Goal: Task Accomplishment & Management: Use online tool/utility

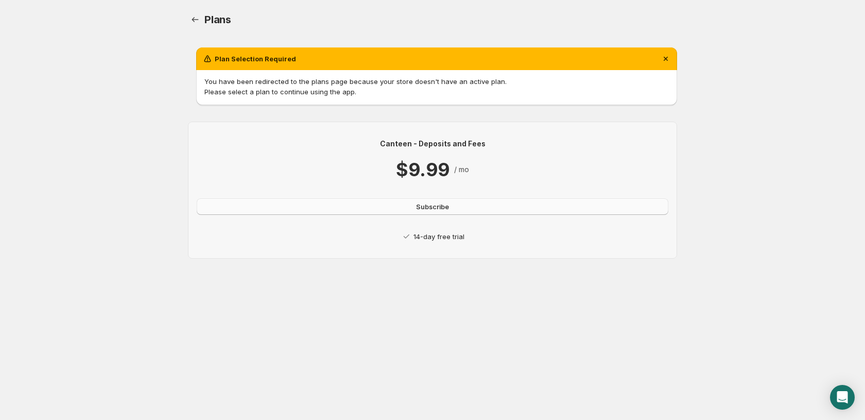
click at [429, 208] on span "Subscribe" at bounding box center [432, 206] width 33 height 10
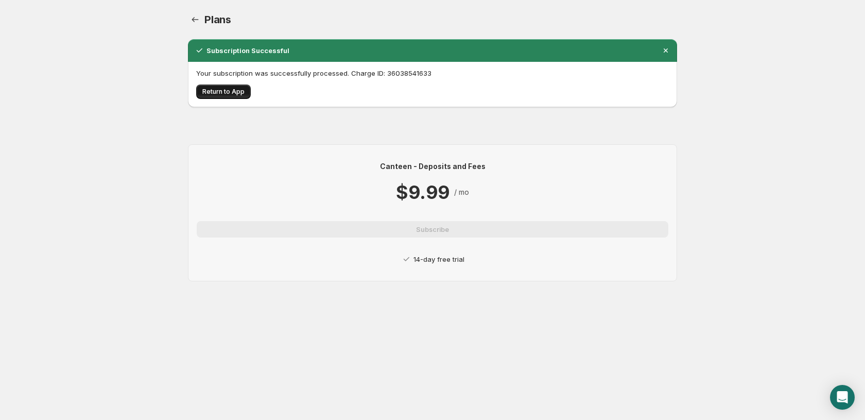
click at [222, 93] on span "Return to App" at bounding box center [223, 92] width 42 height 8
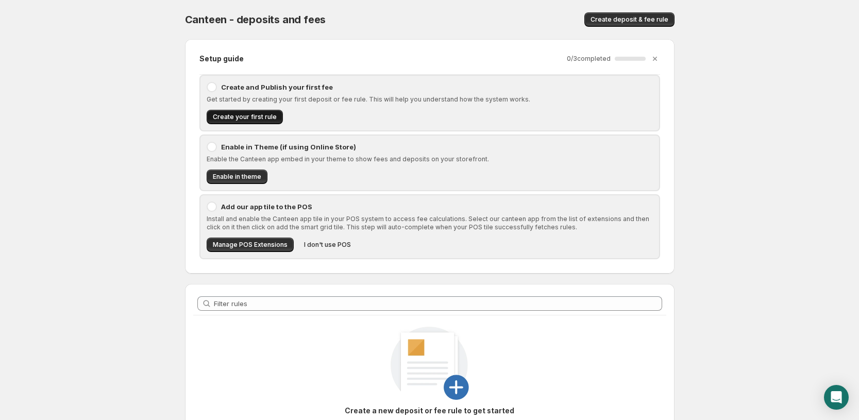
click at [244, 114] on span "Create your first rule" at bounding box center [245, 117] width 64 height 8
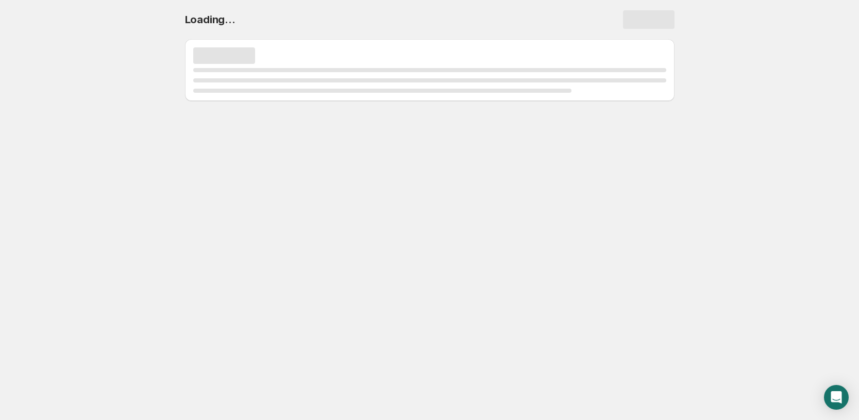
select select "deactive"
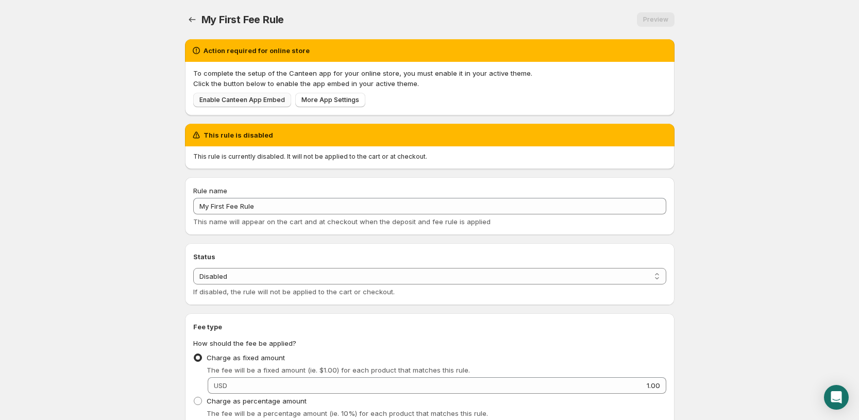
click at [245, 101] on span "Enable Canteen App Embed" at bounding box center [241, 100] width 85 height 8
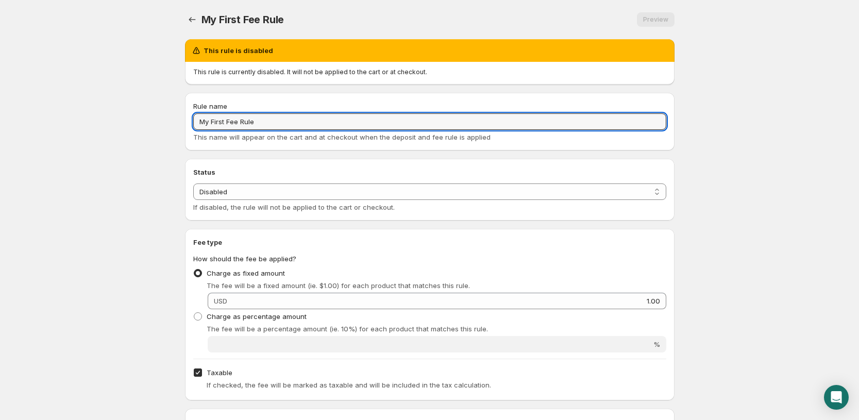
drag, startPoint x: 270, startPoint y: 121, endPoint x: 69, endPoint y: 109, distance: 201.7
click at [69, 109] on body "Home Help My First Fee Rule. This page is ready My First Fee Rule Preview More …" at bounding box center [429, 210] width 859 height 420
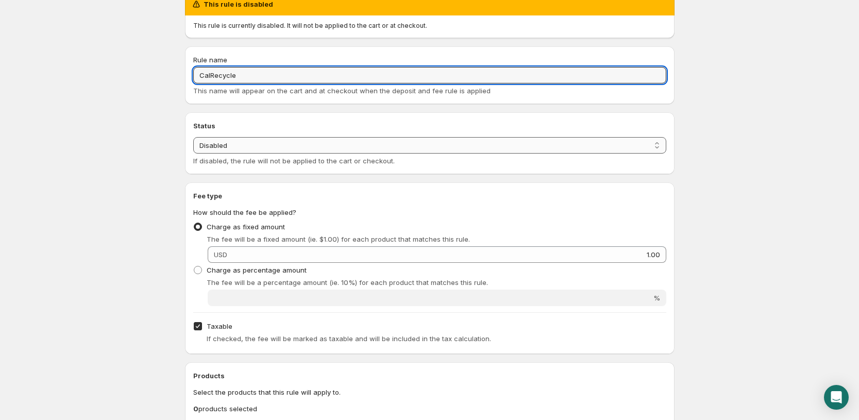
scroll to position [129, 0]
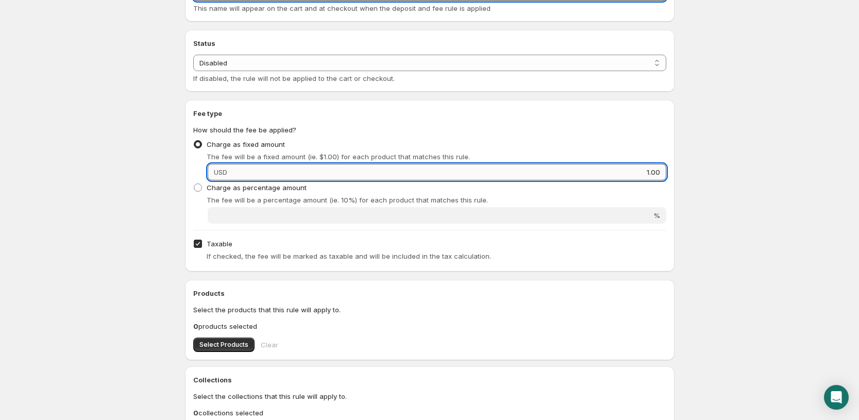
click at [264, 170] on input "1.00" at bounding box center [448, 172] width 436 height 16
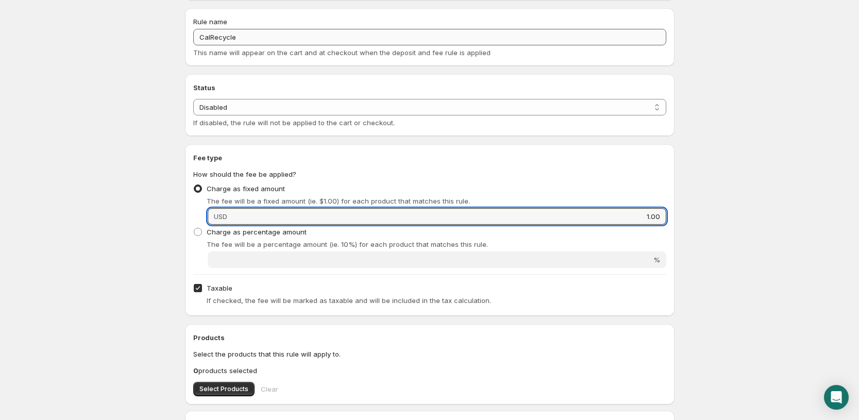
scroll to position [0, 0]
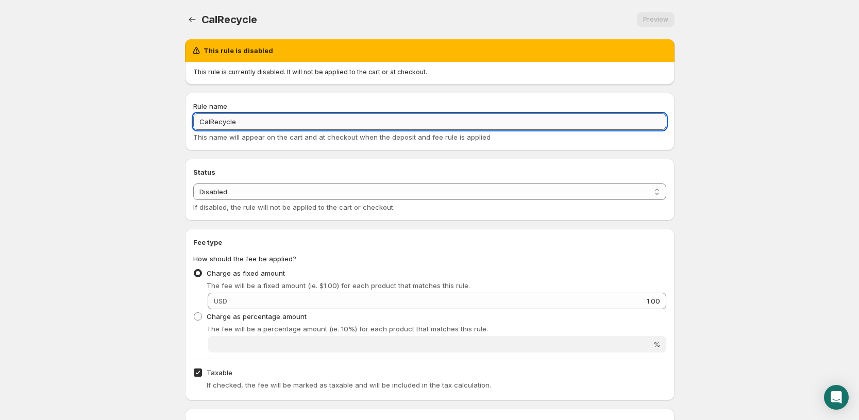
click at [246, 121] on input "CalRecycle" at bounding box center [429, 121] width 473 height 16
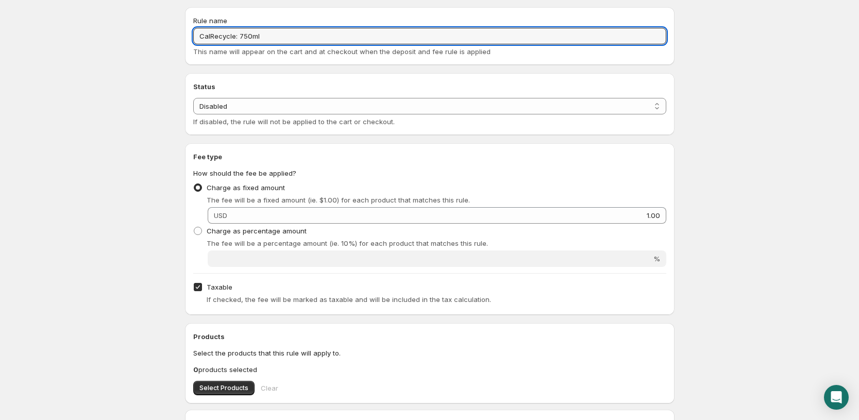
scroll to position [129, 0]
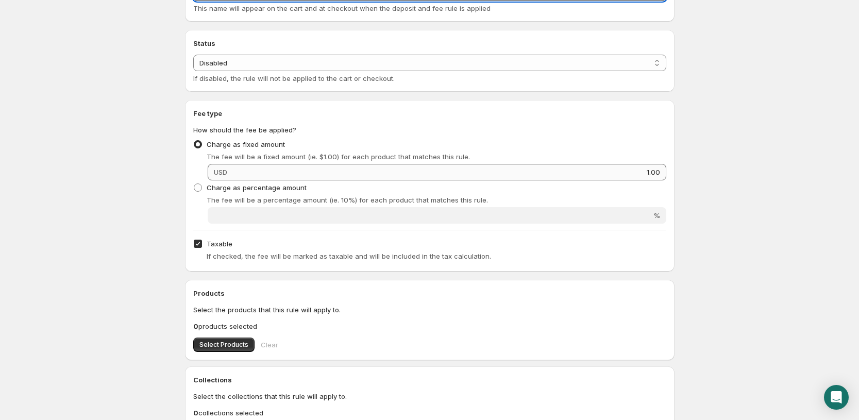
type input "CalRecycle: 750ml"
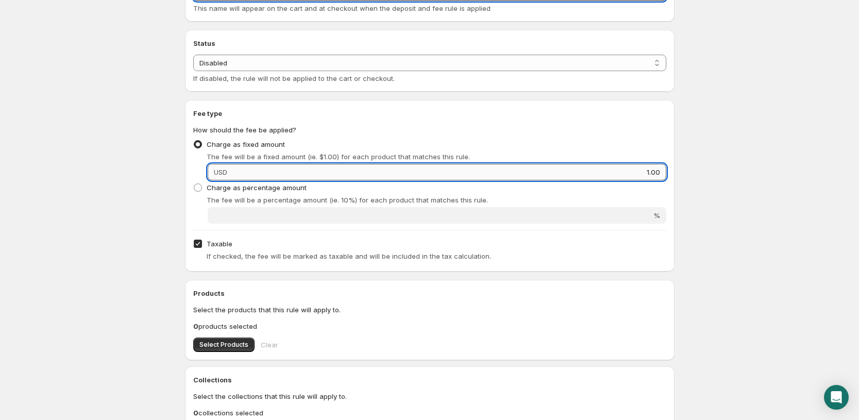
click at [259, 174] on input "1.00" at bounding box center [448, 172] width 436 height 16
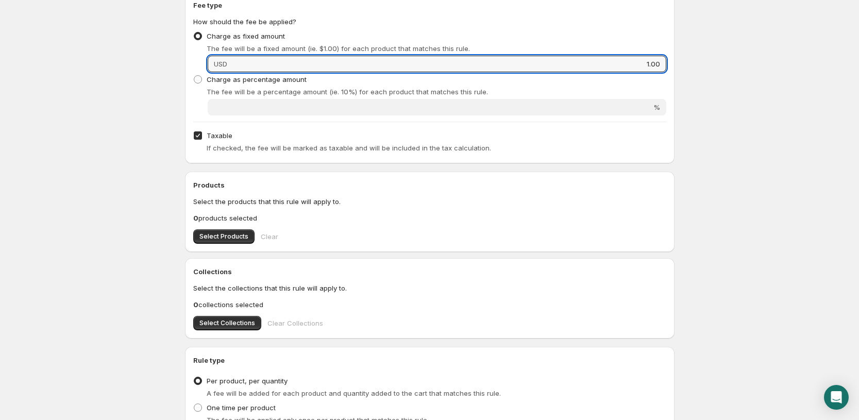
scroll to position [158, 0]
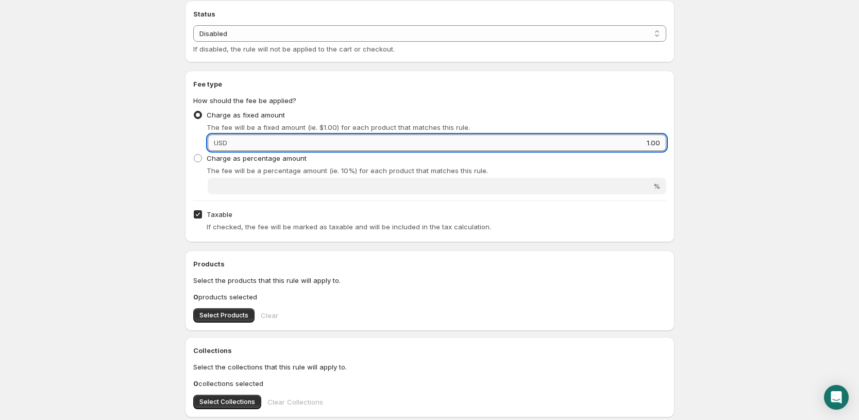
click at [260, 144] on input "1.00" at bounding box center [448, 142] width 436 height 16
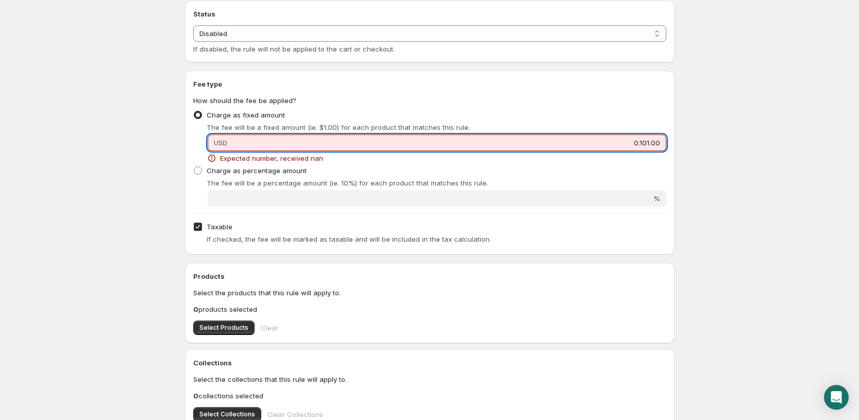
click at [260, 144] on input "0.101.00" at bounding box center [448, 142] width 436 height 16
click at [588, 148] on input "0.101.00" at bounding box center [448, 142] width 436 height 16
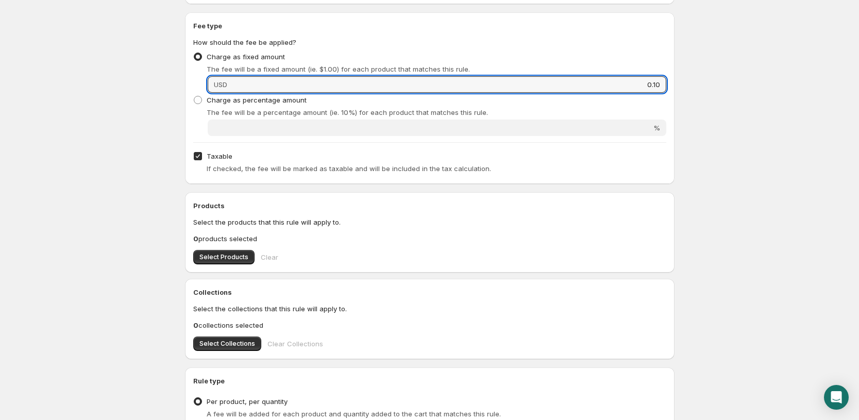
scroll to position [351, 0]
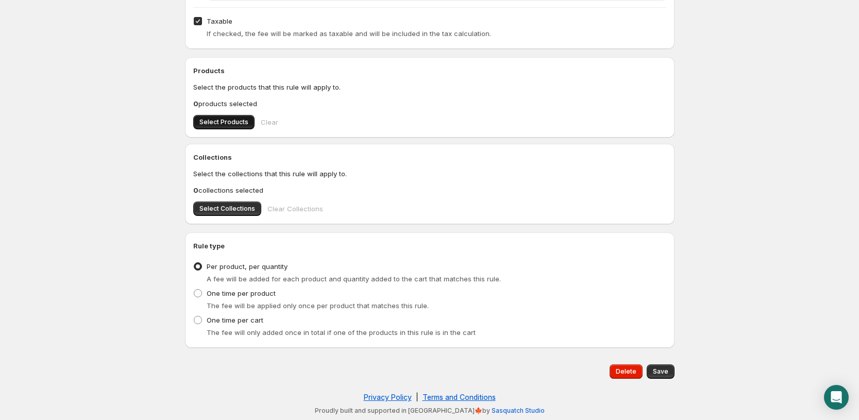
click at [222, 121] on span "Select Products" at bounding box center [223, 122] width 49 height 8
click at [660, 367] on button "Save" at bounding box center [660, 371] width 28 height 14
type input "0.1"
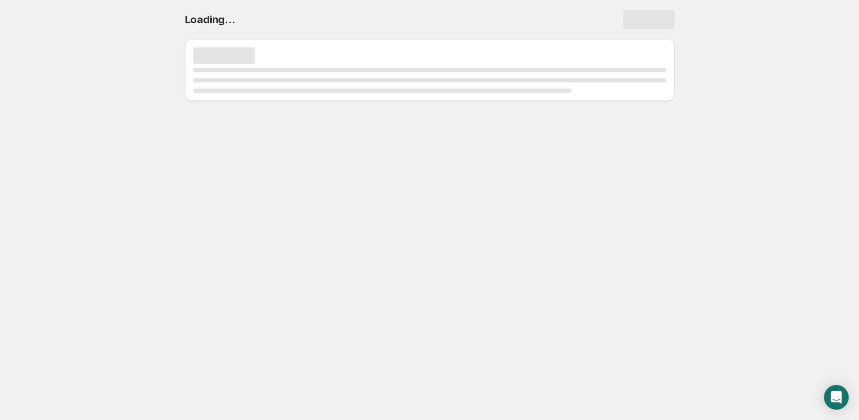
select select "deactive"
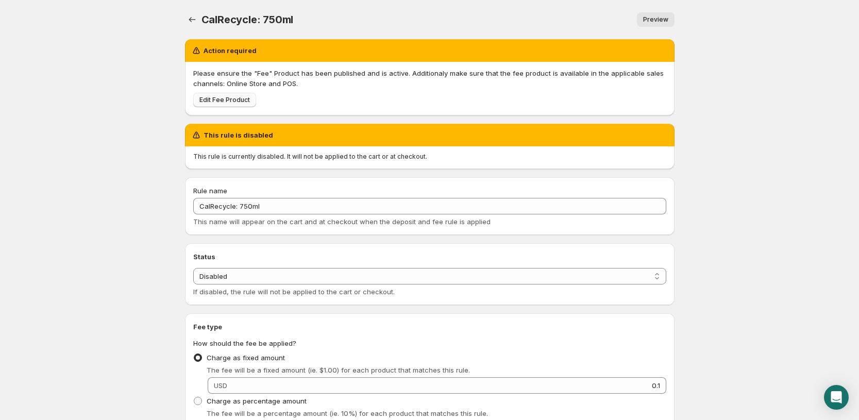
click at [246, 102] on span "Edit Fee Product" at bounding box center [224, 100] width 50 height 8
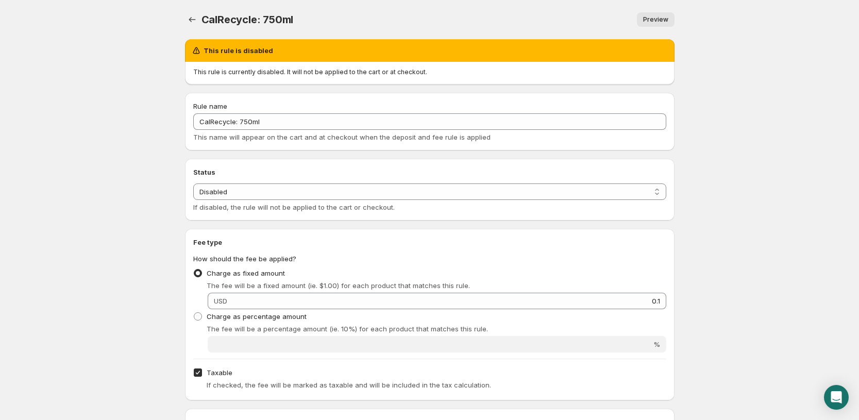
click at [649, 24] on link "Preview" at bounding box center [656, 19] width 38 height 14
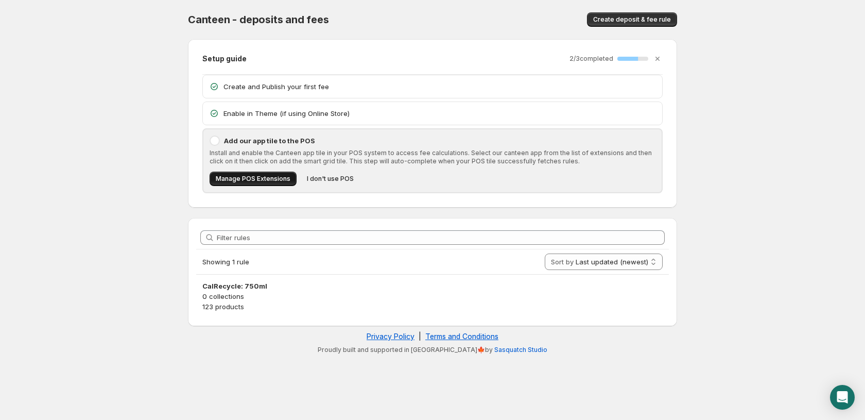
click at [256, 176] on span "Manage POS Extensions" at bounding box center [253, 179] width 75 height 8
click at [213, 139] on div at bounding box center [215, 140] width 10 height 10
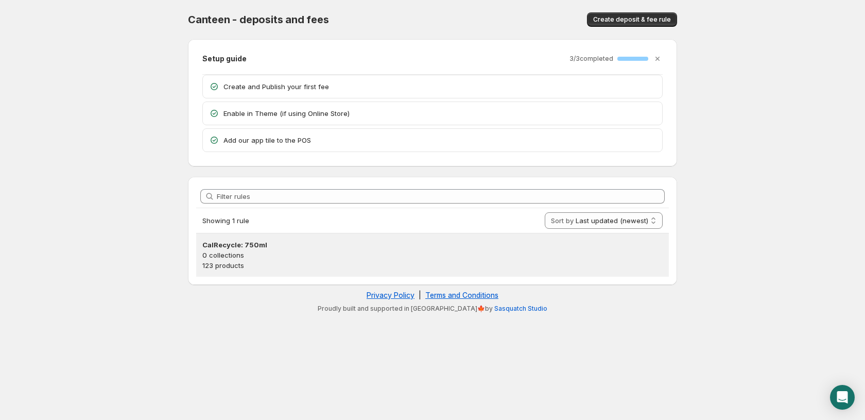
click at [229, 251] on p "0 collections" at bounding box center [432, 255] width 460 height 10
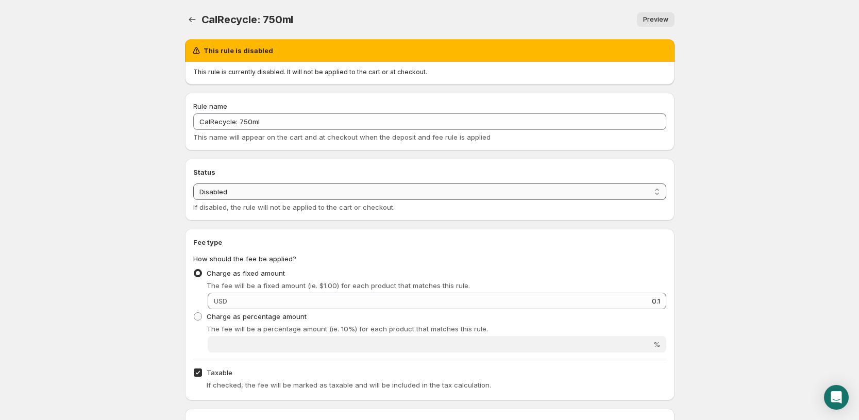
click at [393, 192] on select "Enabled Disabled" at bounding box center [429, 191] width 473 height 16
select select "active"
click at [193, 183] on select "Enabled Disabled" at bounding box center [429, 191] width 473 height 16
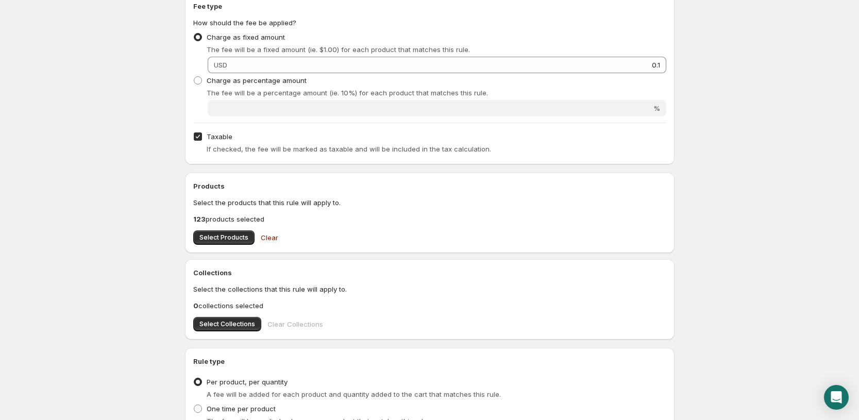
scroll to position [193, 0]
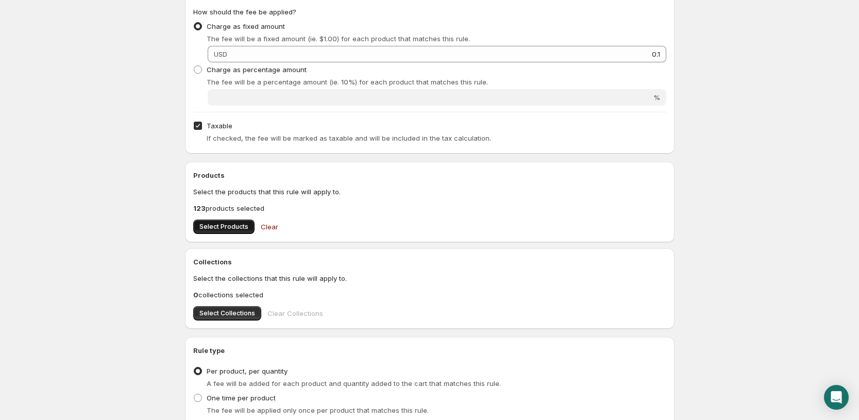
click at [224, 226] on span "Select Products" at bounding box center [223, 226] width 49 height 8
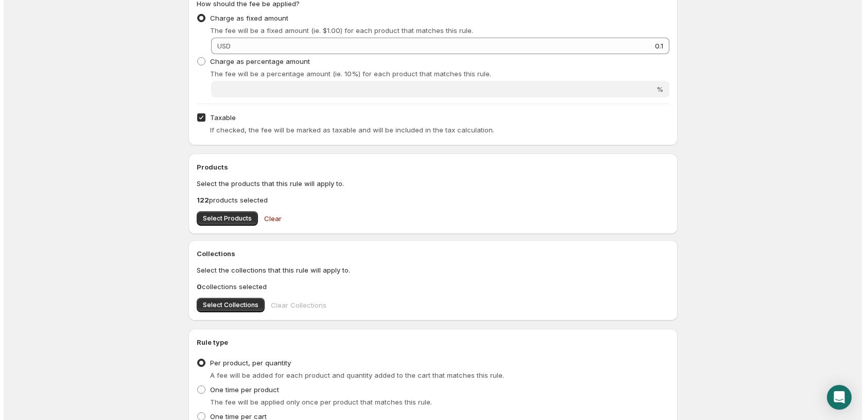
scroll to position [0, 0]
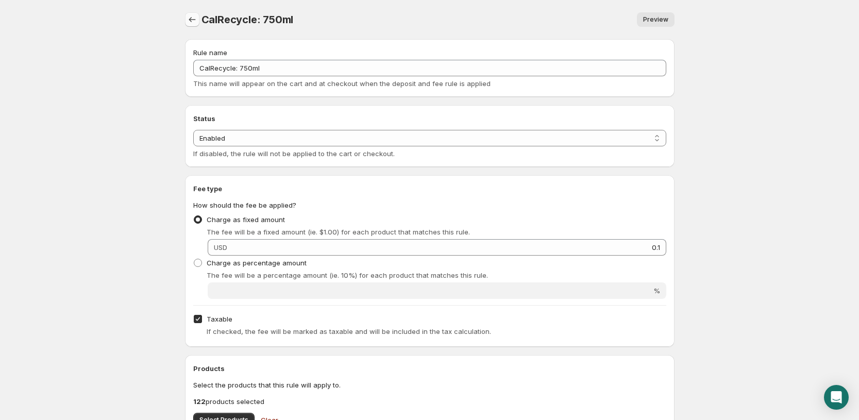
click at [192, 22] on icon "Settings" at bounding box center [192, 19] width 10 height 10
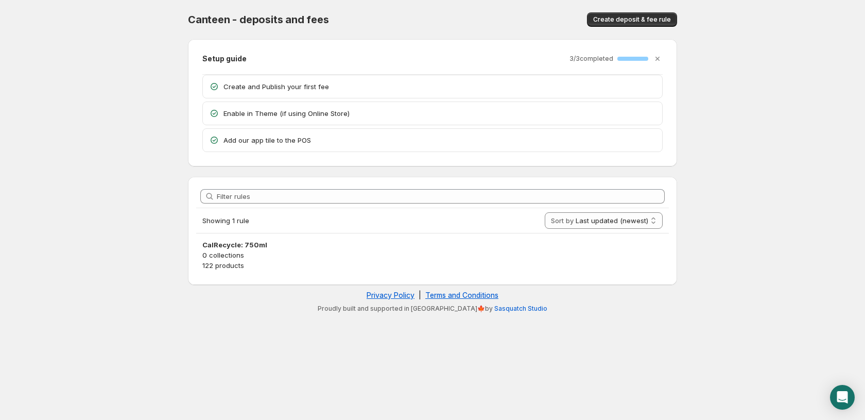
click at [222, 114] on div "Enable in Theme (if using Online Store)" at bounding box center [432, 113] width 447 height 10
click at [234, 113] on p "Enable in Theme (if using Online Store)" at bounding box center [440, 113] width 433 height 10
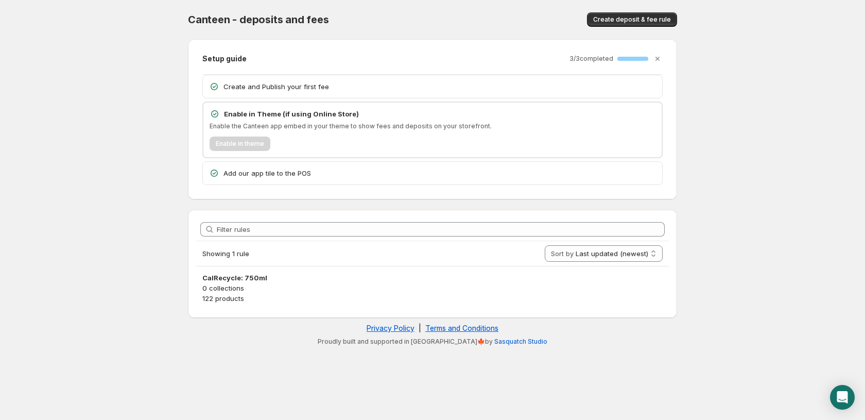
click at [234, 113] on p "Enable in Theme (if using Online Store)" at bounding box center [440, 114] width 432 height 10
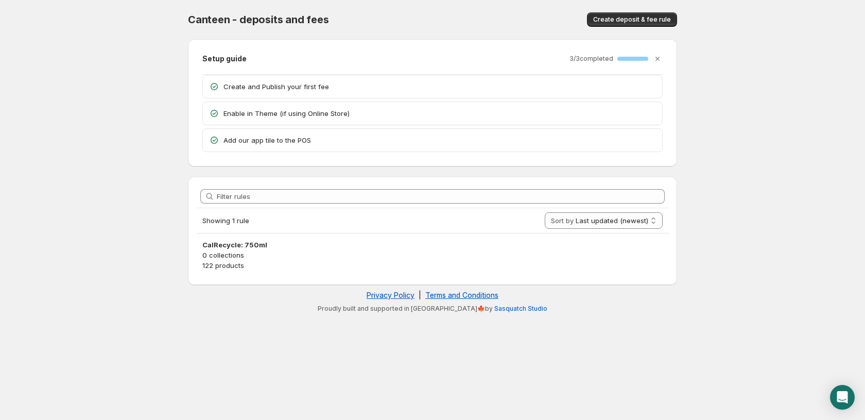
click at [246, 140] on p "Add our app tile to the POS" at bounding box center [440, 140] width 433 height 10
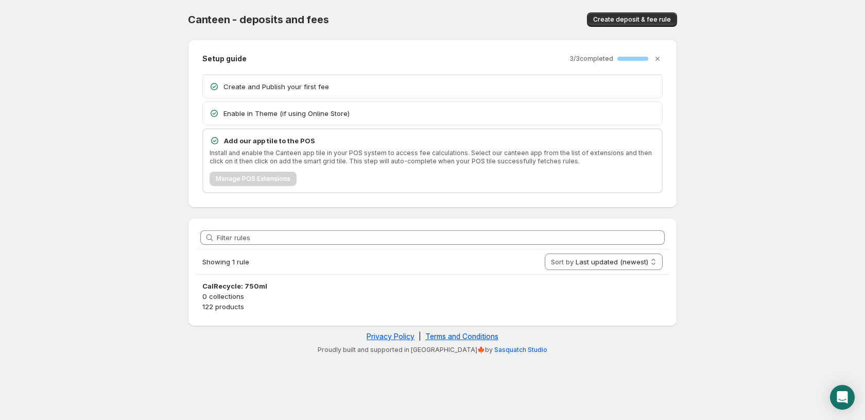
click at [253, 136] on p "Add our app tile to the POS" at bounding box center [440, 140] width 432 height 10
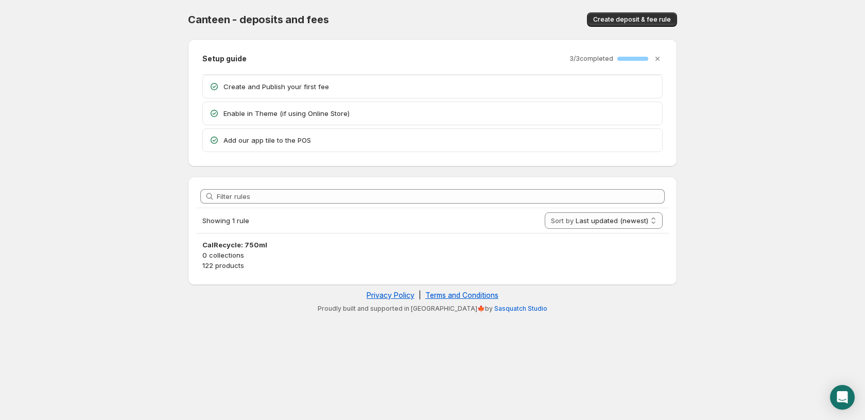
click at [258, 79] on div "Create and Publish your first fee" at bounding box center [432, 86] width 459 height 23
click at [264, 87] on p "Create and Publish your first fee" at bounding box center [440, 86] width 433 height 10
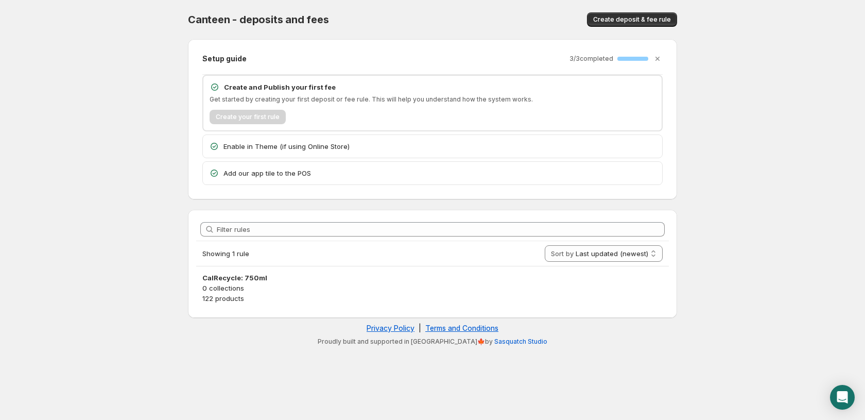
click at [273, 141] on p "Enable in Theme (if using Online Store)" at bounding box center [440, 146] width 433 height 10
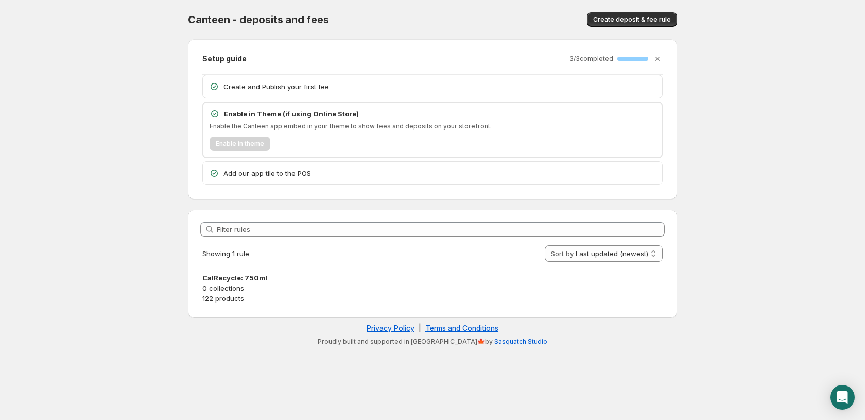
click at [144, 78] on body "Home Help Canteen - deposits and fees. This page is ready Canteen - deposits an…" at bounding box center [432, 210] width 865 height 420
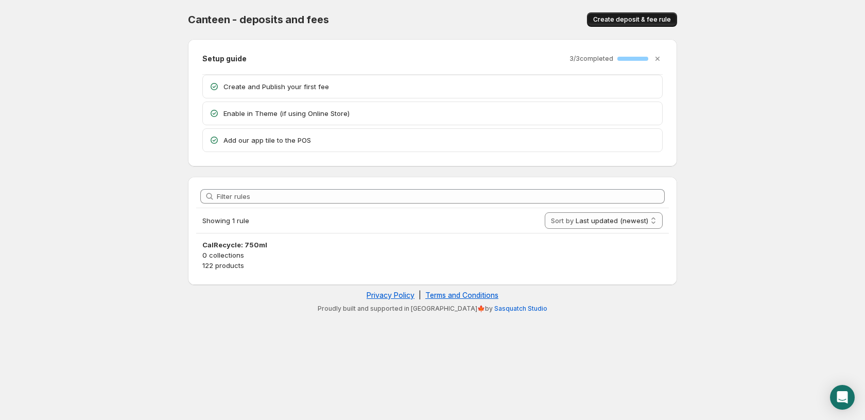
click at [631, 19] on span "Create deposit & fee rule" at bounding box center [632, 19] width 78 height 8
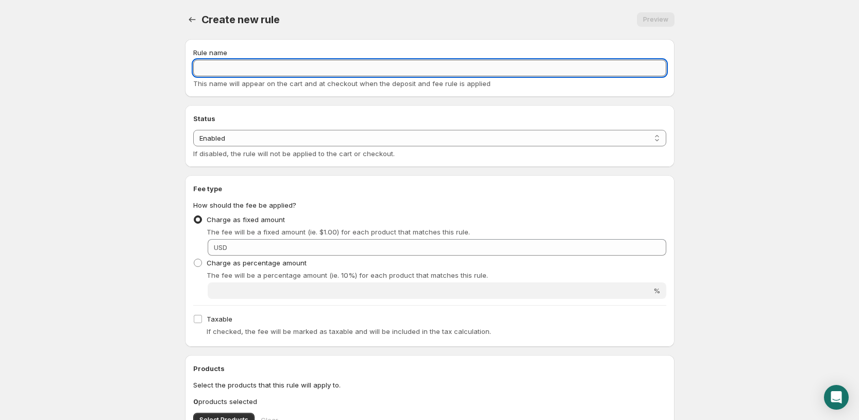
click at [251, 73] on input "Rule name" at bounding box center [429, 68] width 473 height 16
type input "CalRecycle: <750ml"
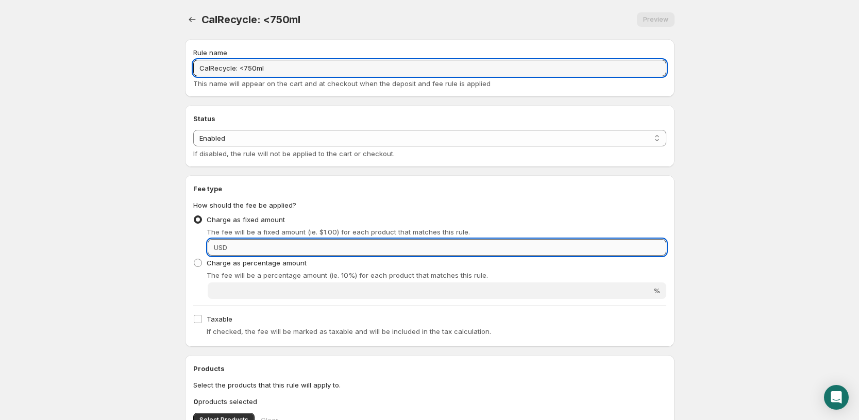
click at [270, 253] on input "Fixed amount" at bounding box center [448, 247] width 436 height 16
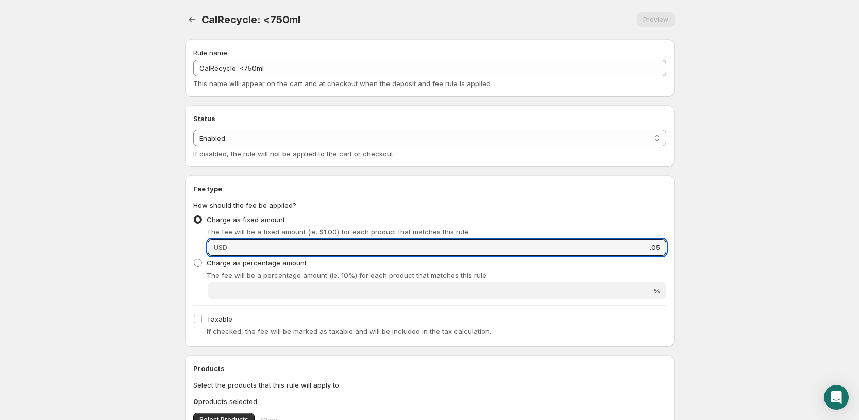
scroll to position [129, 0]
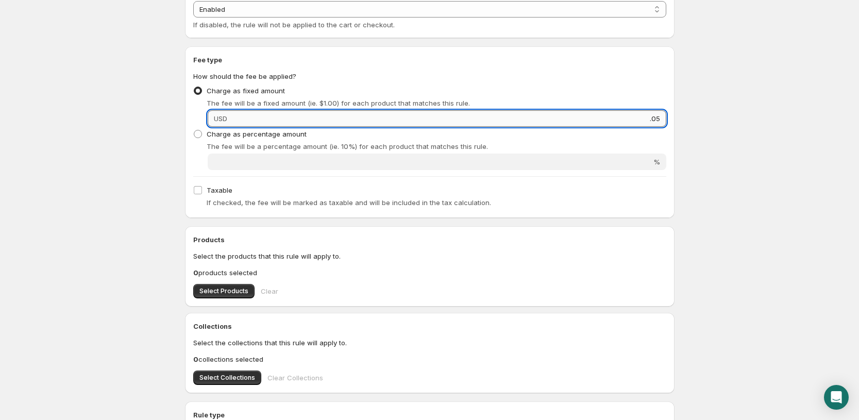
click at [644, 113] on input ".05" at bounding box center [448, 118] width 436 height 16
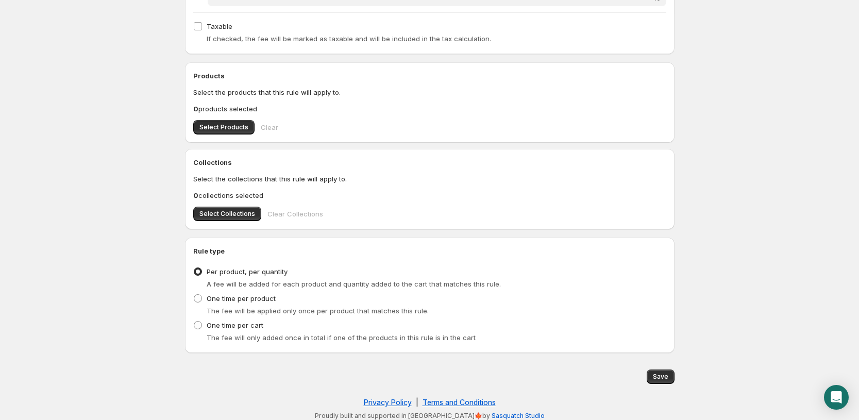
scroll to position [298, 0]
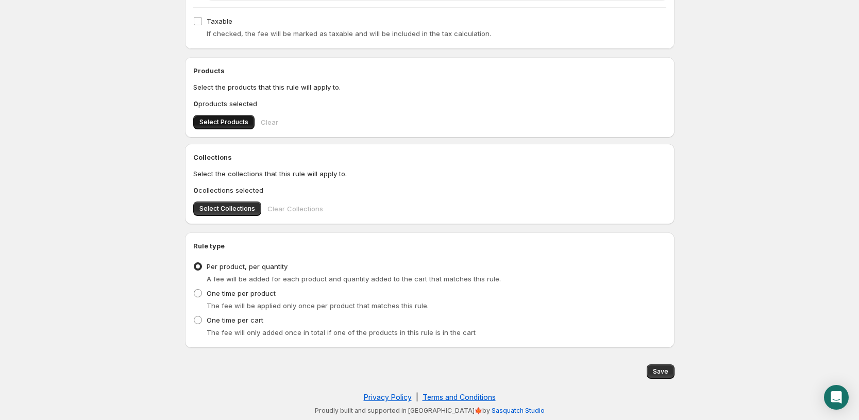
type input "0.05"
click at [209, 122] on span "Select Products" at bounding box center [223, 122] width 49 height 8
click at [221, 107] on p "0 products selected" at bounding box center [429, 103] width 473 height 10
click at [222, 121] on span "Select Products" at bounding box center [223, 122] width 49 height 8
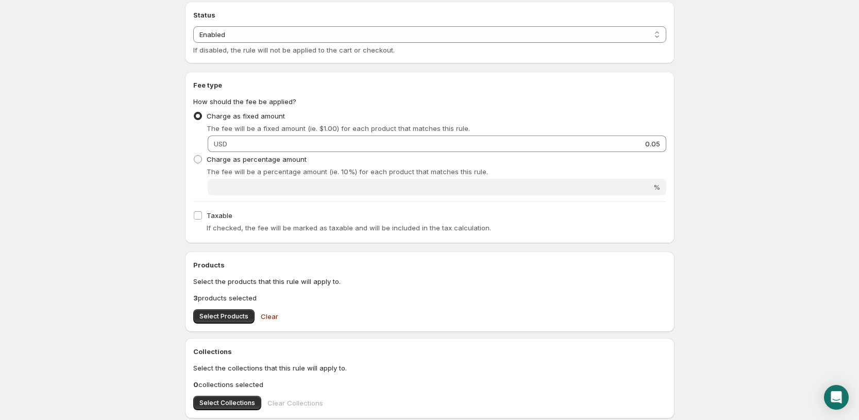
scroll to position [258, 0]
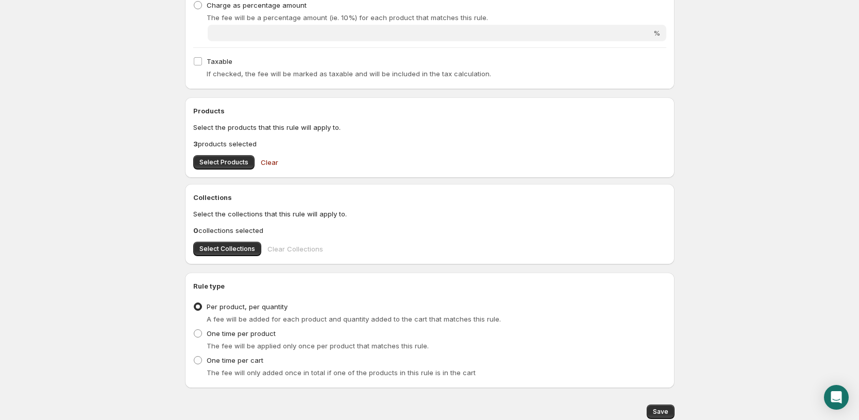
click at [226, 152] on div "Products Select the products that this rule will apply to. 3 products selected …" at bounding box center [429, 138] width 473 height 64
click at [229, 162] on span "Select Products" at bounding box center [223, 162] width 49 height 8
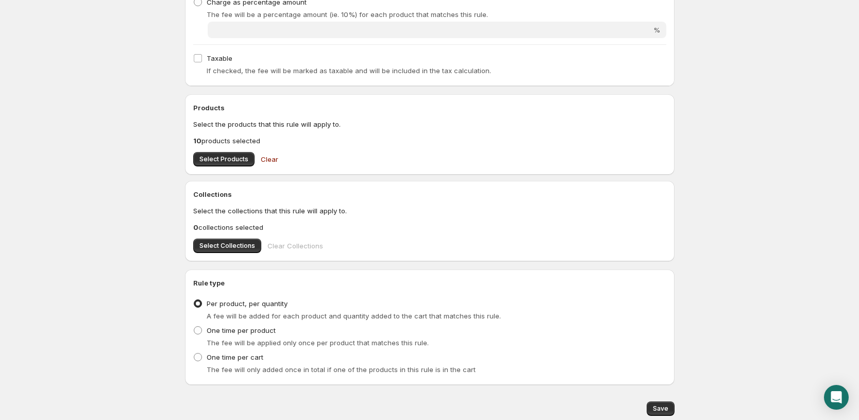
scroll to position [298, 0]
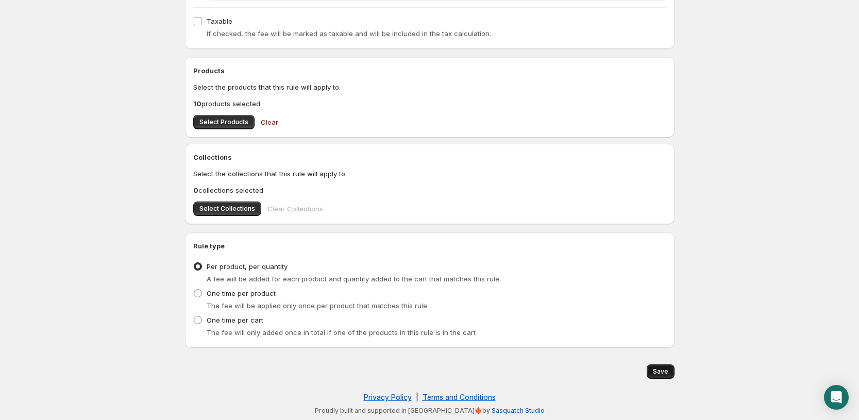
click at [658, 369] on span "Save" at bounding box center [660, 371] width 15 height 8
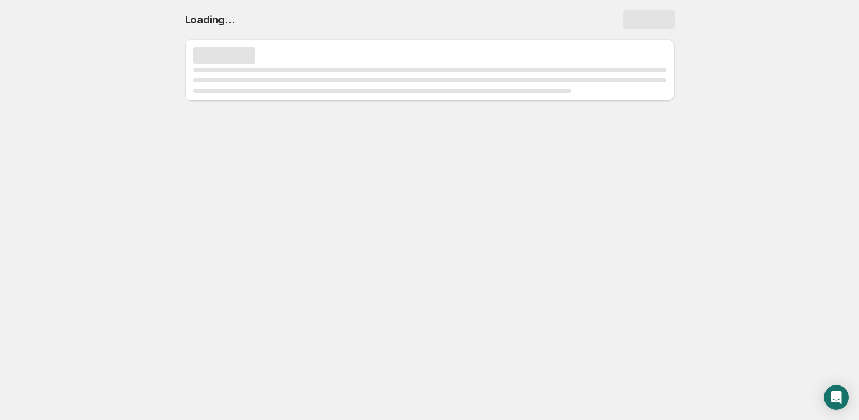
scroll to position [0, 0]
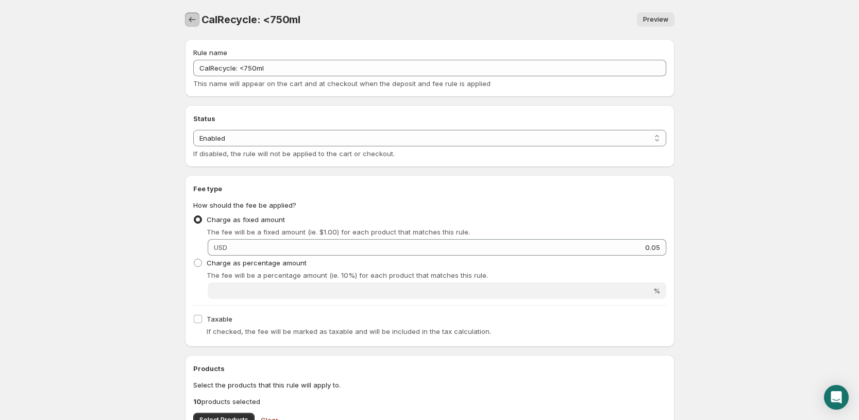
click at [192, 20] on icon "Settings" at bounding box center [192, 19] width 10 height 10
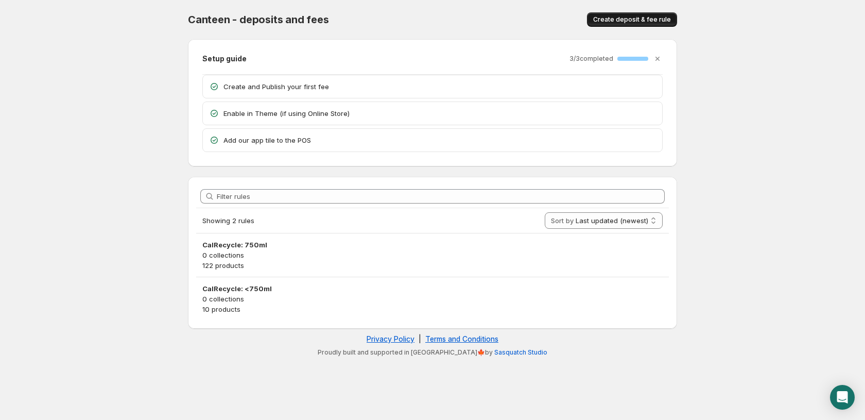
click at [625, 22] on span "Create deposit & fee rule" at bounding box center [632, 19] width 78 height 8
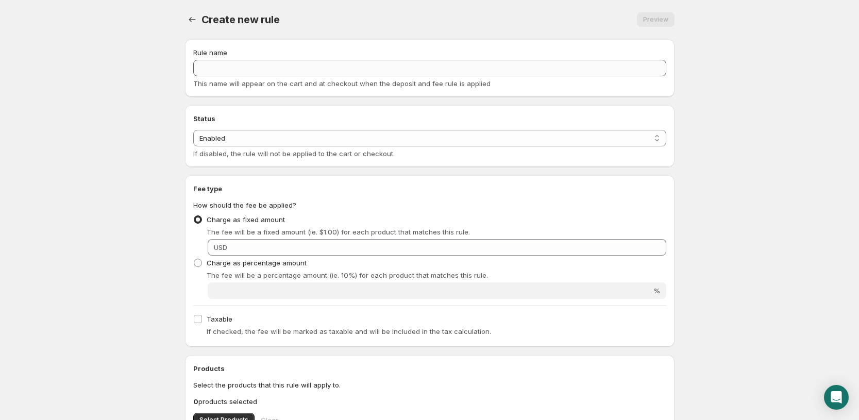
click at [285, 76] on div "Rule name This name will appear on the cart and at checkout when the deposit an…" at bounding box center [429, 67] width 473 height 41
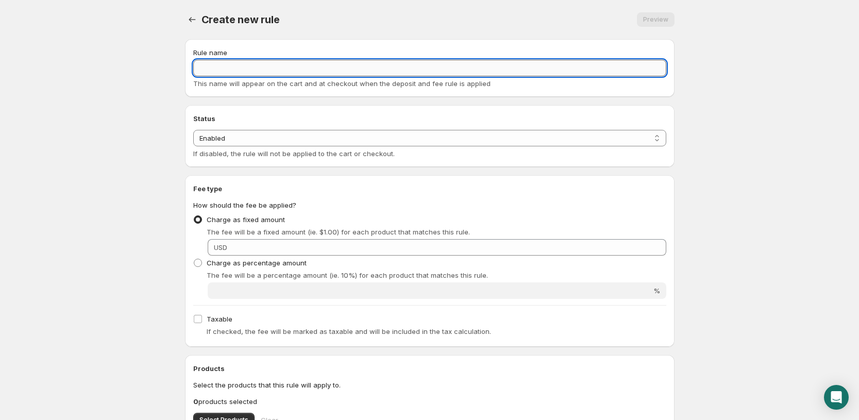
click at [283, 66] on input "Rule name" at bounding box center [429, 68] width 473 height 16
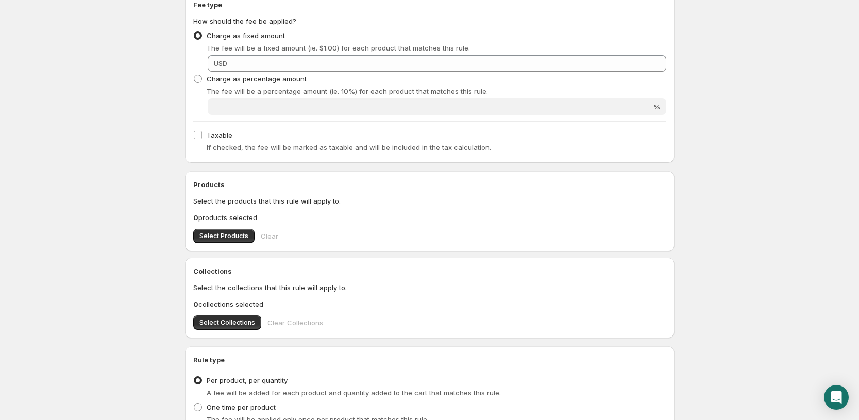
scroll to position [193, 0]
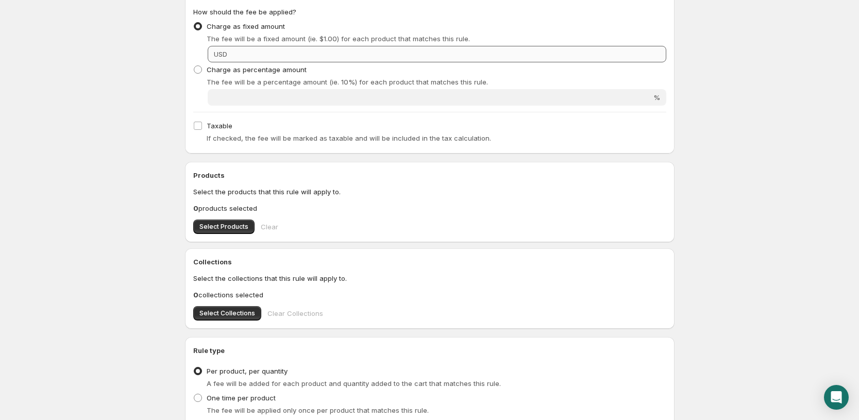
type input "CalRecycle: 4-pack"
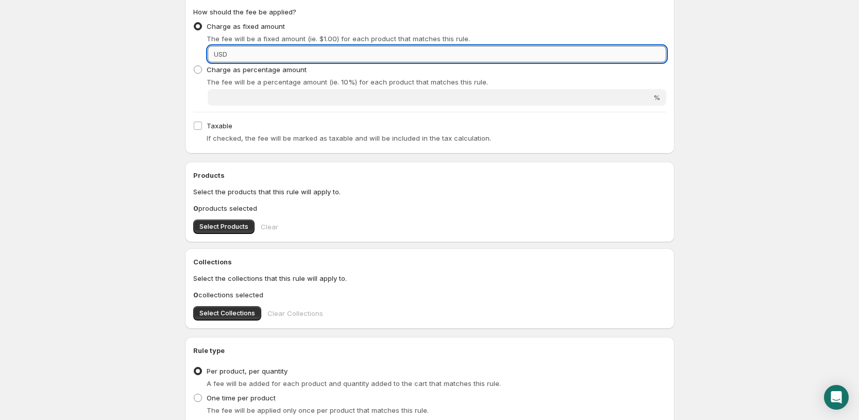
click at [285, 56] on input "Fixed amount" at bounding box center [448, 54] width 436 height 16
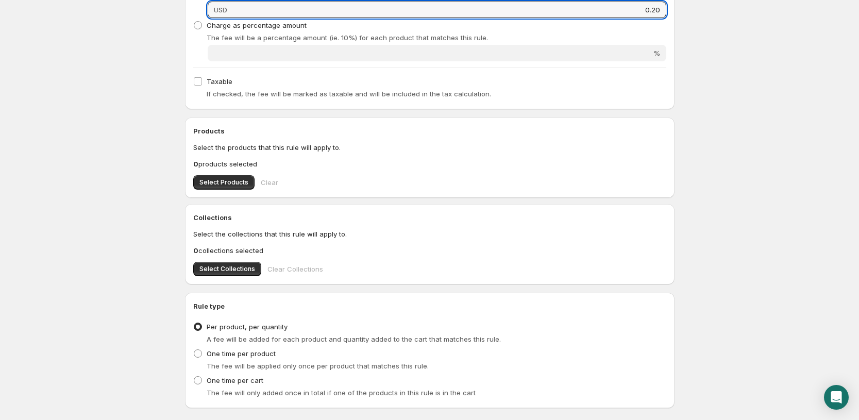
scroll to position [258, 0]
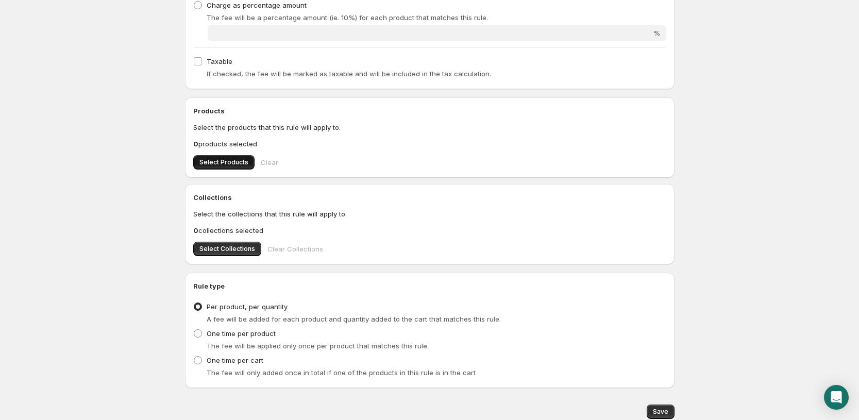
click at [233, 165] on span "Select Products" at bounding box center [223, 162] width 49 height 8
click at [662, 410] on span "Save" at bounding box center [660, 411] width 15 height 8
type input "0.2"
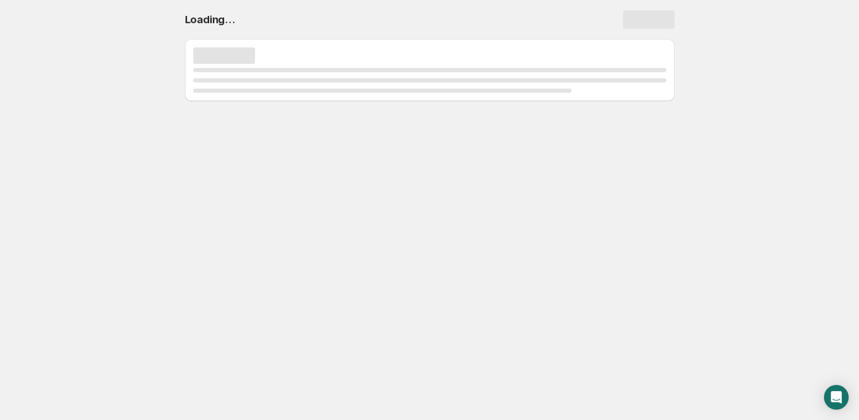
scroll to position [0, 0]
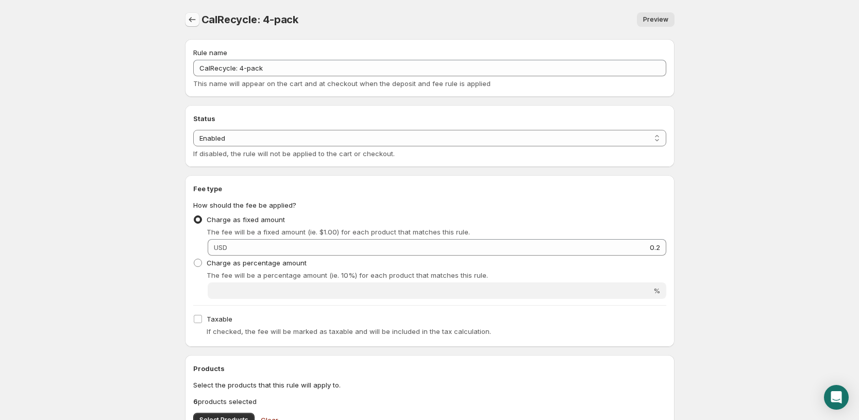
click at [195, 22] on icon "Settings" at bounding box center [192, 19] width 10 height 10
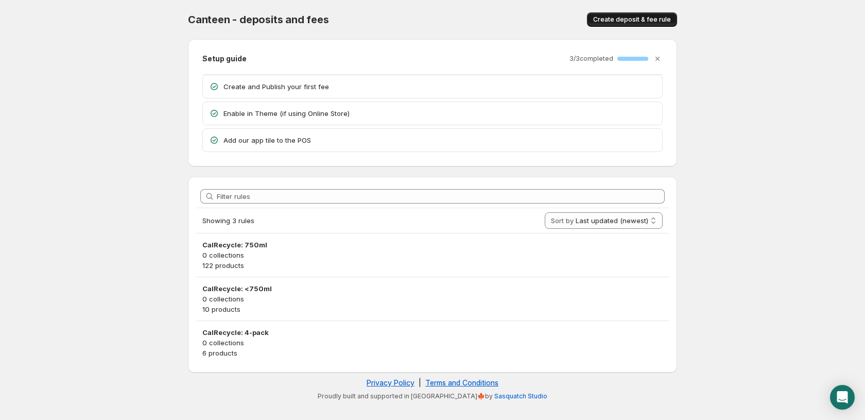
click at [634, 19] on span "Create deposit & fee rule" at bounding box center [632, 19] width 78 height 8
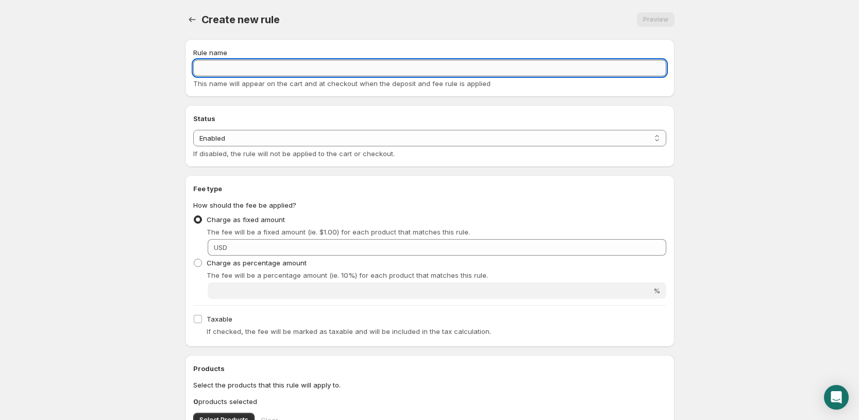
click at [260, 62] on input "Rule name" at bounding box center [429, 68] width 473 height 16
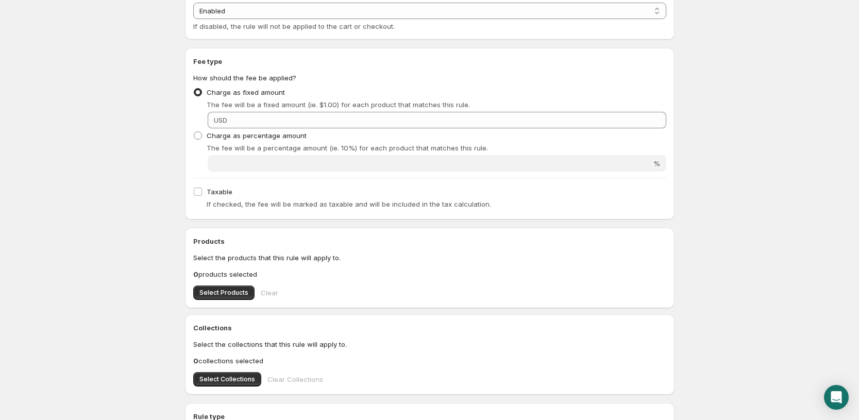
scroll to position [129, 0]
type input "CalRecycle: Flat"
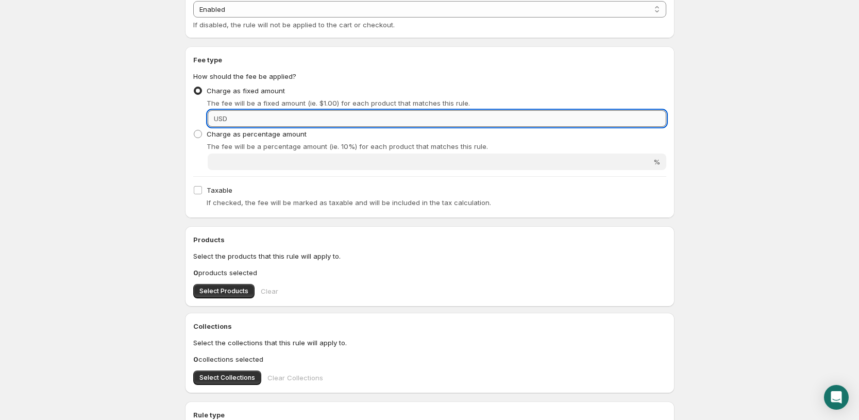
click at [245, 122] on input "Fixed amount" at bounding box center [448, 118] width 436 height 16
click at [408, 120] on input "Fixed amount" at bounding box center [448, 118] width 436 height 16
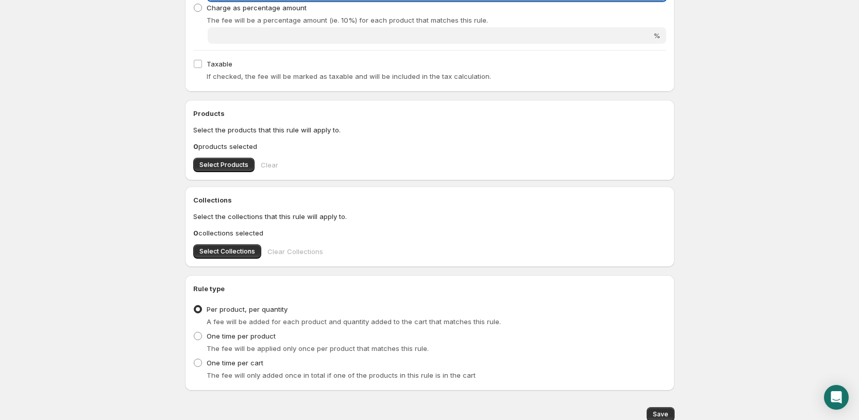
scroll to position [233, 0]
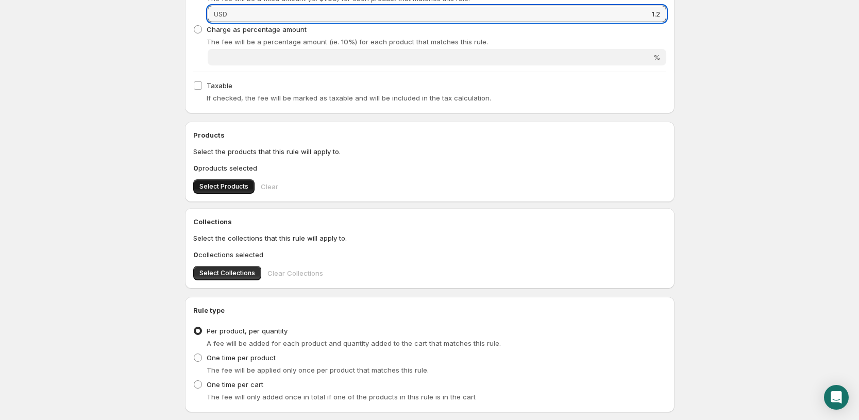
type input "1.2"
click at [221, 189] on span "Select Products" at bounding box center [223, 186] width 49 height 8
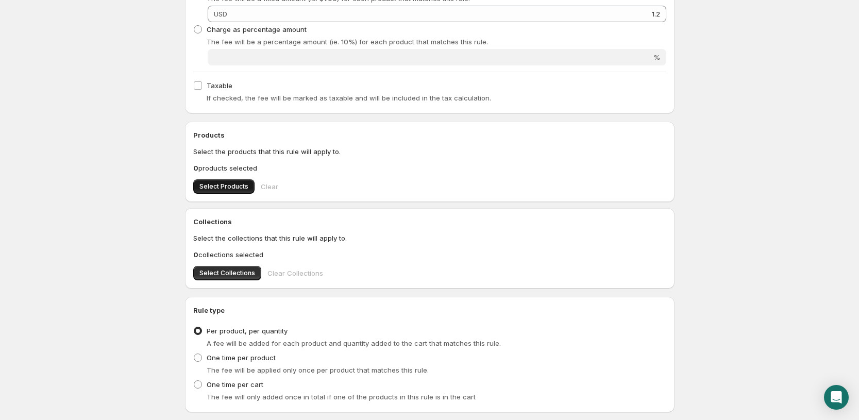
click at [225, 184] on span "Select Products" at bounding box center [223, 186] width 49 height 8
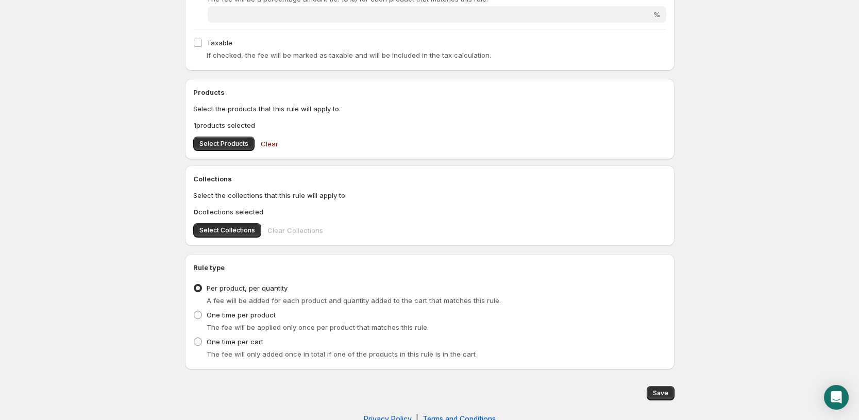
scroll to position [298, 0]
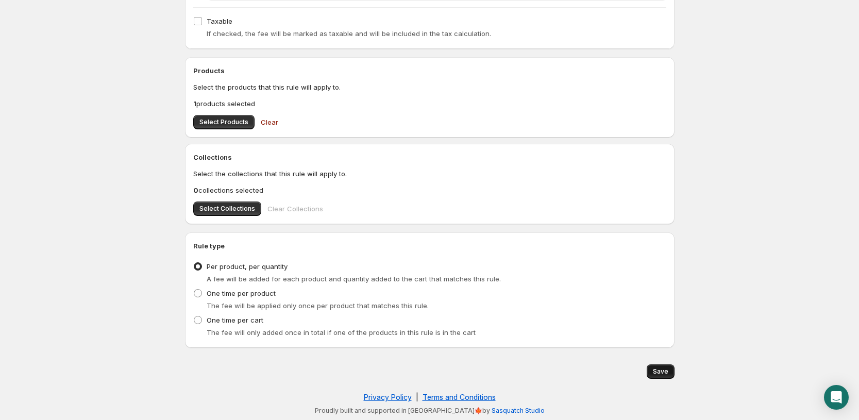
click at [662, 376] on button "Save" at bounding box center [660, 371] width 28 height 14
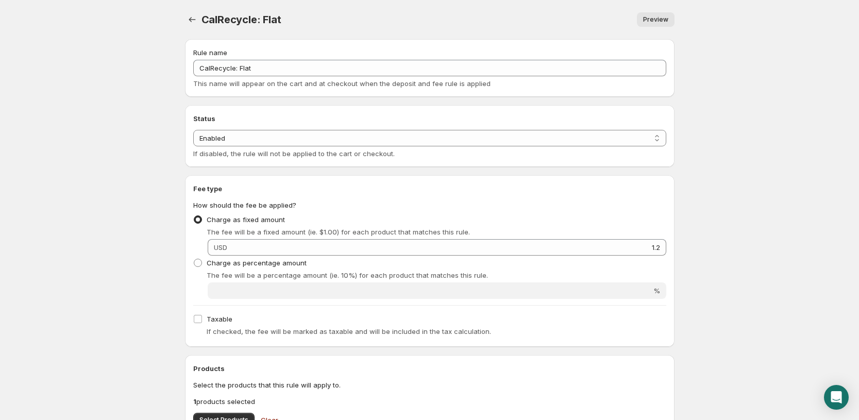
click at [199, 18] on div at bounding box center [193, 19] width 16 height 14
click at [197, 20] on button "Settings" at bounding box center [192, 19] width 14 height 14
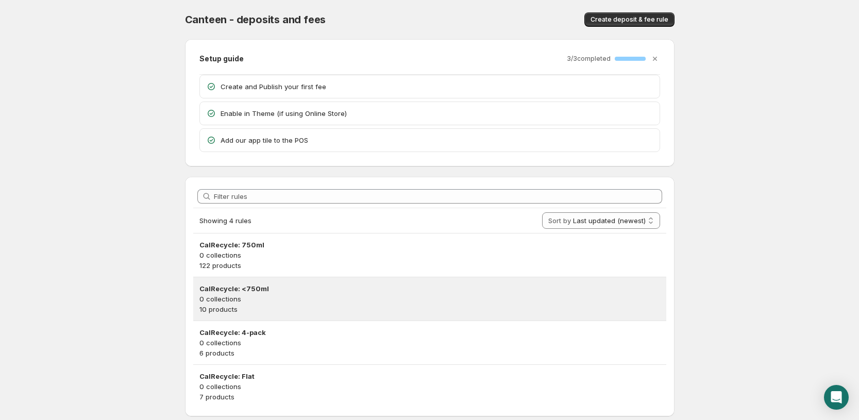
click at [290, 300] on p "0 collections" at bounding box center [429, 299] width 460 height 10
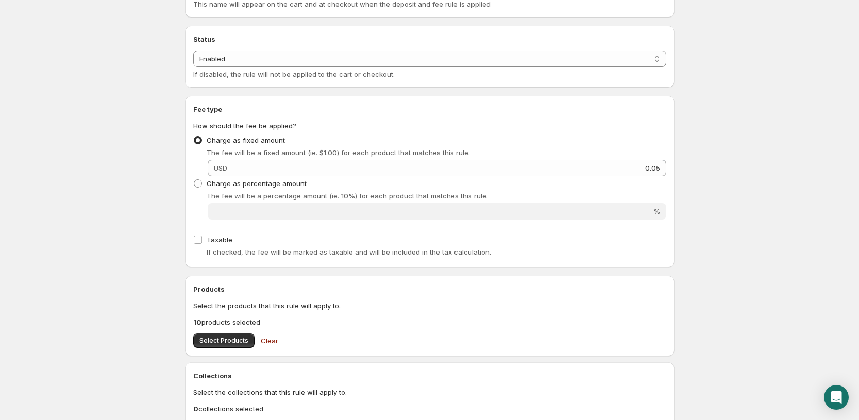
scroll to position [193, 0]
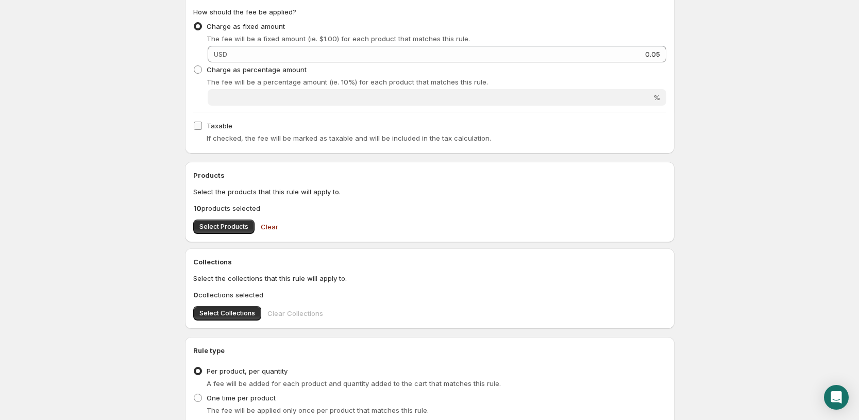
drag, startPoint x: 195, startPoint y: 120, endPoint x: 209, endPoint y: 125, distance: 14.3
click at [195, 121] on label "Taxable" at bounding box center [212, 125] width 39 height 14
click at [195, 122] on input "Taxable" at bounding box center [198, 126] width 8 height 8
checkbox input "true"
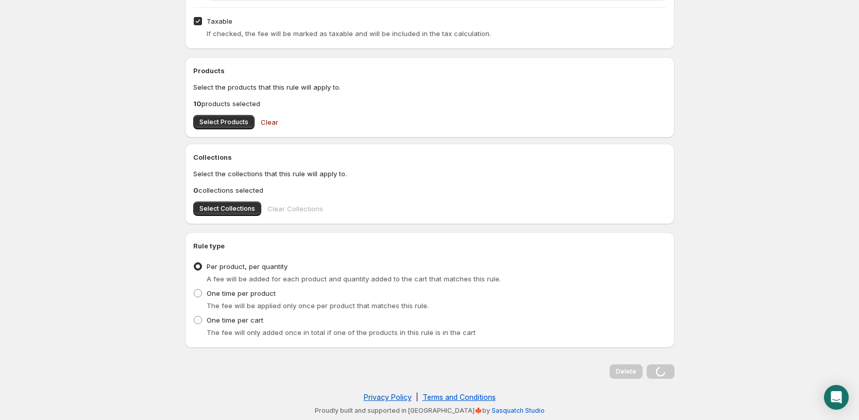
scroll to position [0, 0]
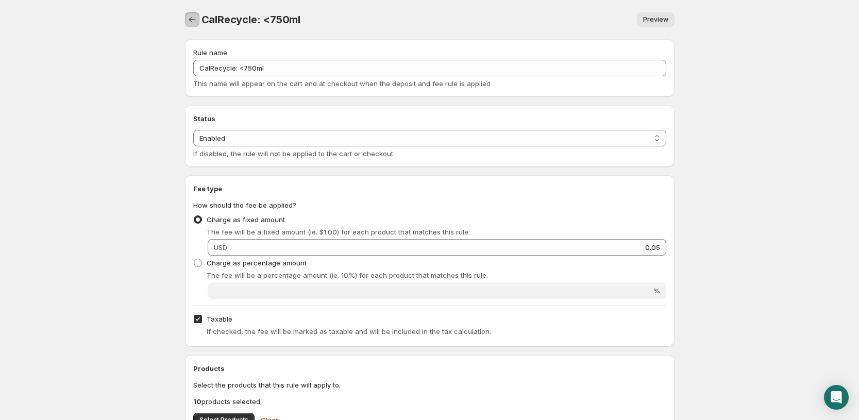
click at [193, 20] on icon "Settings" at bounding box center [192, 19] width 10 height 10
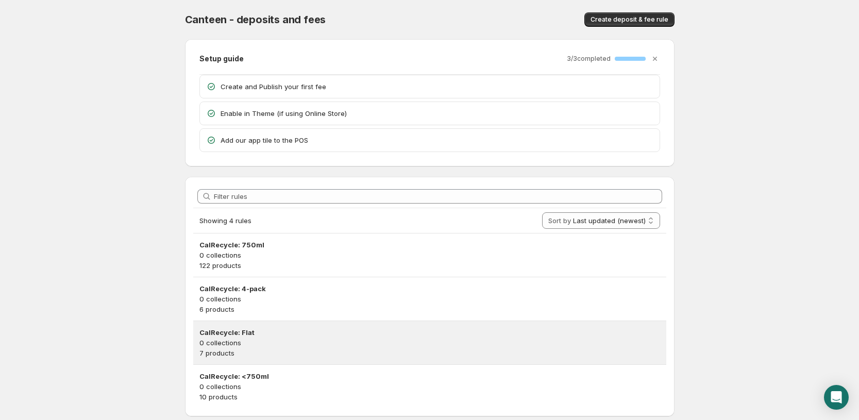
click at [265, 350] on p "7 products" at bounding box center [429, 353] width 460 height 10
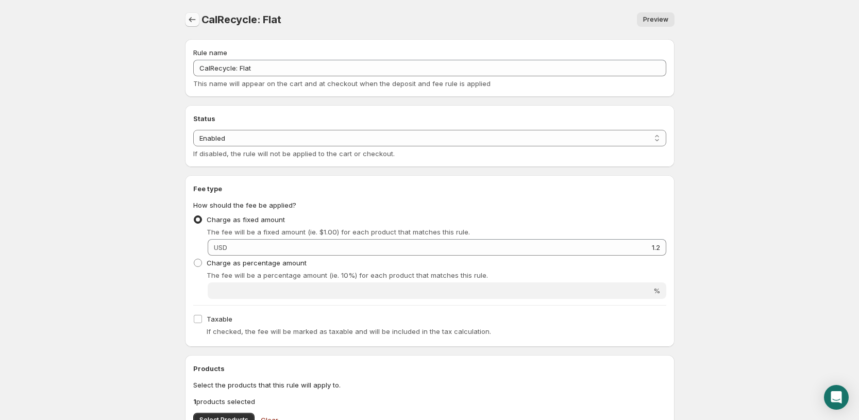
click at [192, 16] on icon "Settings" at bounding box center [192, 19] width 10 height 10
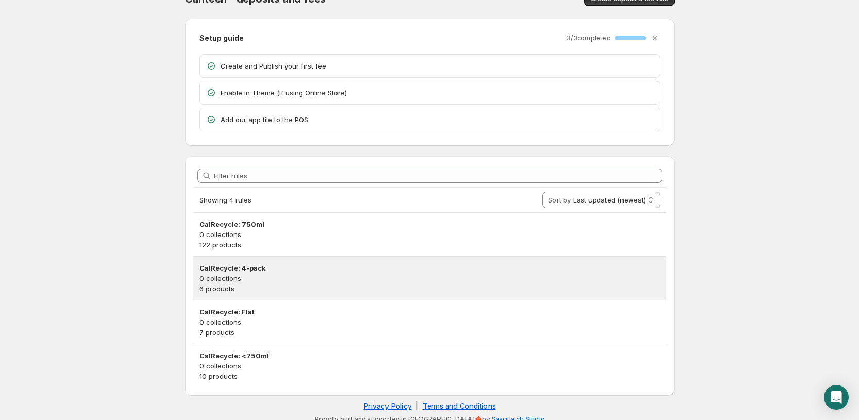
scroll to position [29, 0]
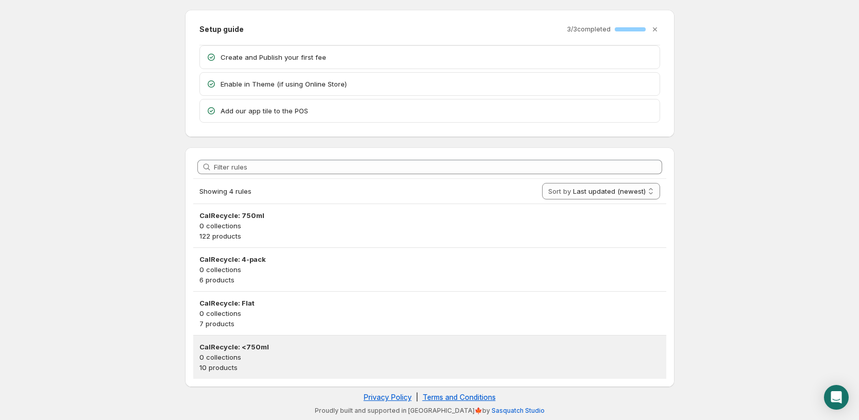
click at [273, 355] on p "0 collections" at bounding box center [429, 357] width 460 height 10
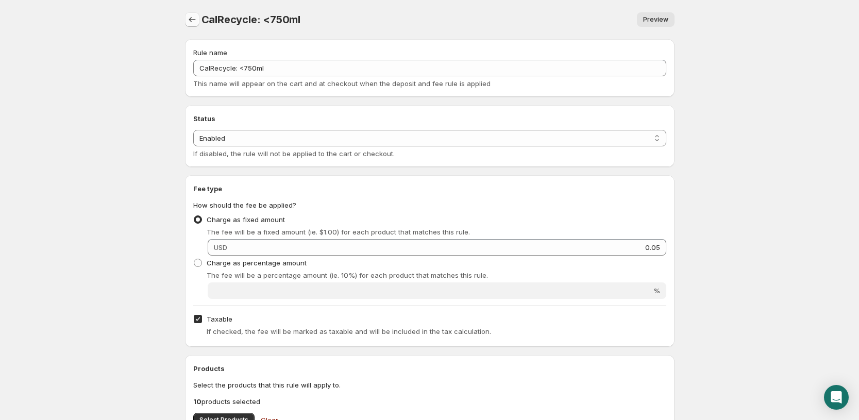
click at [192, 17] on icon "Settings" at bounding box center [192, 19] width 10 height 10
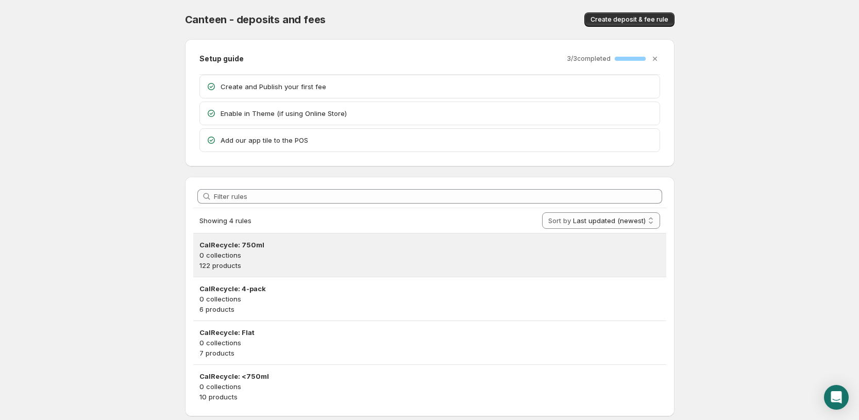
click at [268, 258] on p "0 collections" at bounding box center [429, 255] width 460 height 10
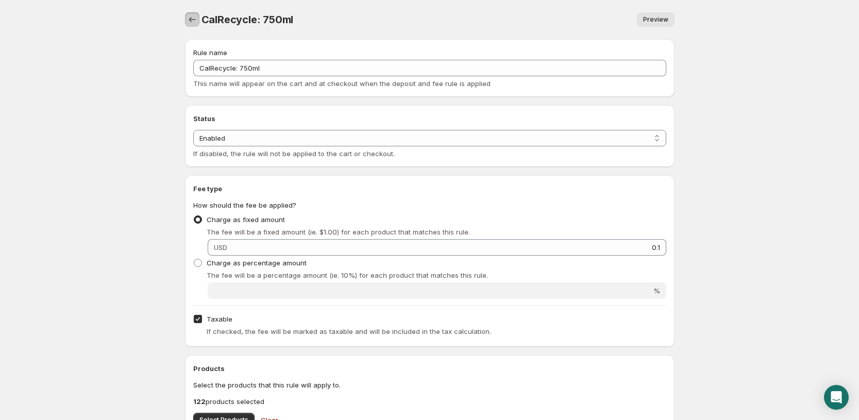
click at [190, 15] on icon "Settings" at bounding box center [192, 19] width 10 height 10
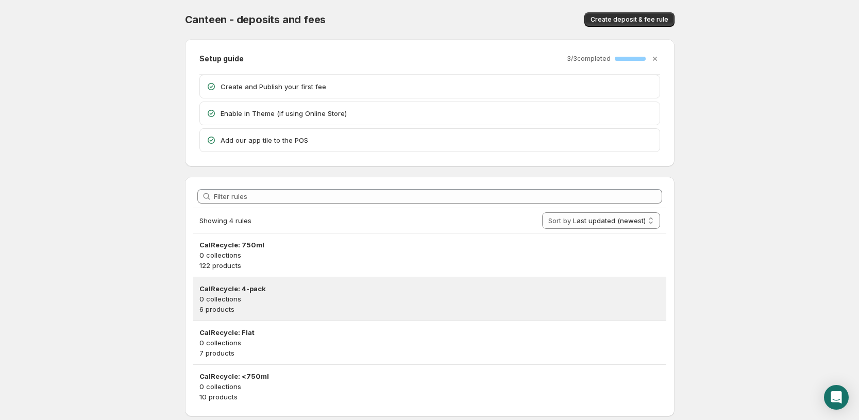
click at [273, 299] on p "0 collections" at bounding box center [429, 299] width 460 height 10
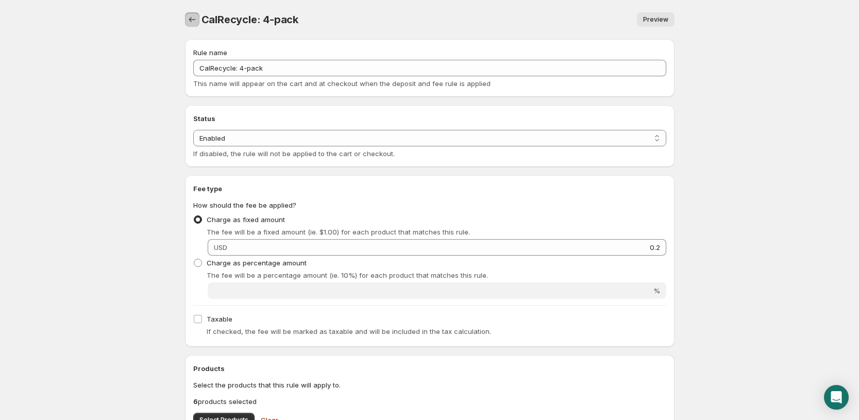
click at [187, 18] on icon "Settings" at bounding box center [192, 19] width 10 height 10
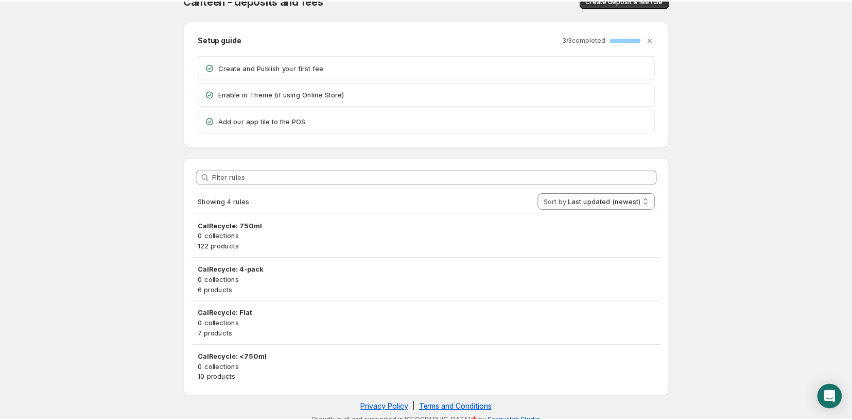
scroll to position [29, 0]
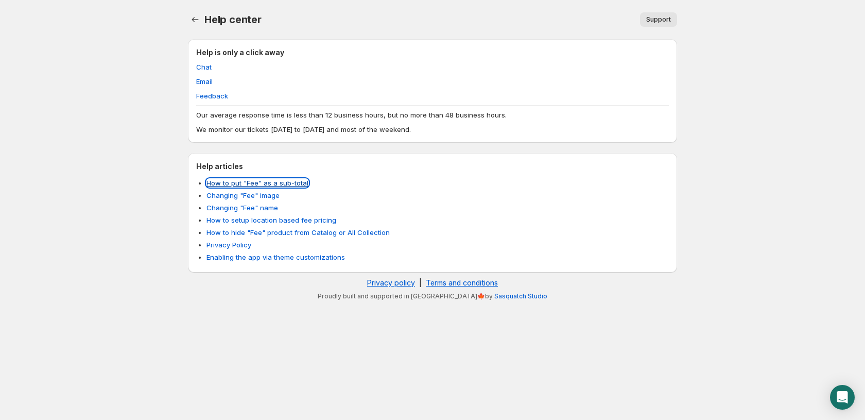
click at [263, 186] on link "How to put "Fee" as a sub-total" at bounding box center [258, 183] width 102 height 8
click at [248, 195] on link "Changing "Fee" image" at bounding box center [243, 195] width 73 height 8
click at [253, 211] on link "Changing "Fee" name" at bounding box center [243, 207] width 72 height 8
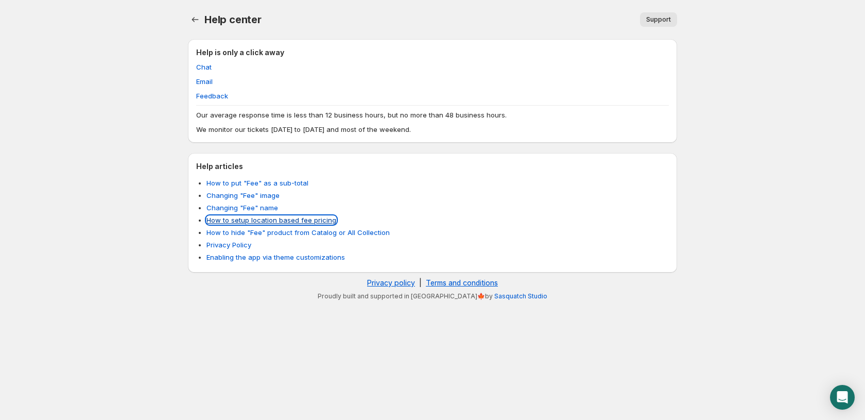
click at [251, 221] on link "How to setup location based fee pricing" at bounding box center [272, 220] width 130 height 8
click at [237, 234] on link "How to hide "Fee" product from Catalog or All Collection" at bounding box center [298, 232] width 183 height 8
click at [206, 67] on span "Chat" at bounding box center [203, 67] width 15 height 10
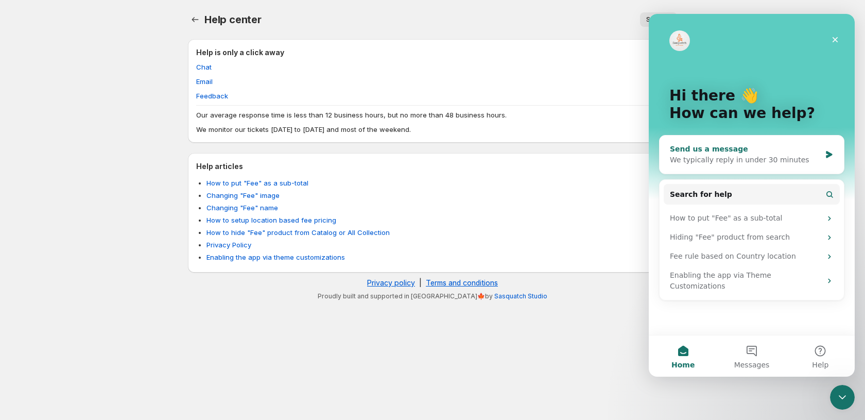
click at [829, 153] on icon "Intercom messenger" at bounding box center [829, 154] width 6 height 7
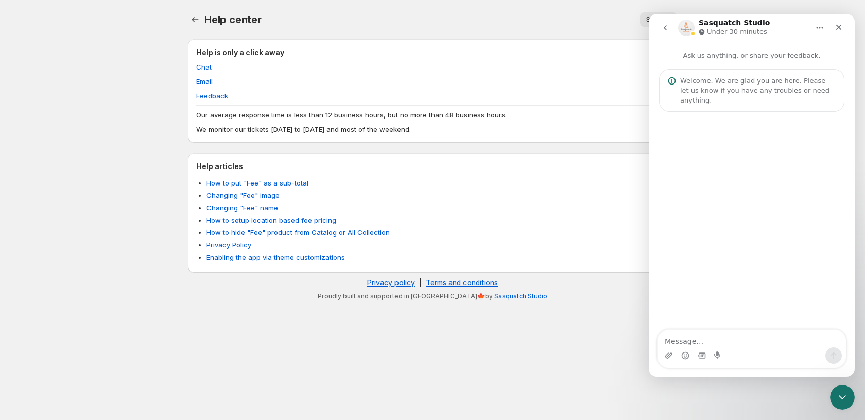
click at [723, 344] on textarea "Message…" at bounding box center [752, 339] width 189 height 18
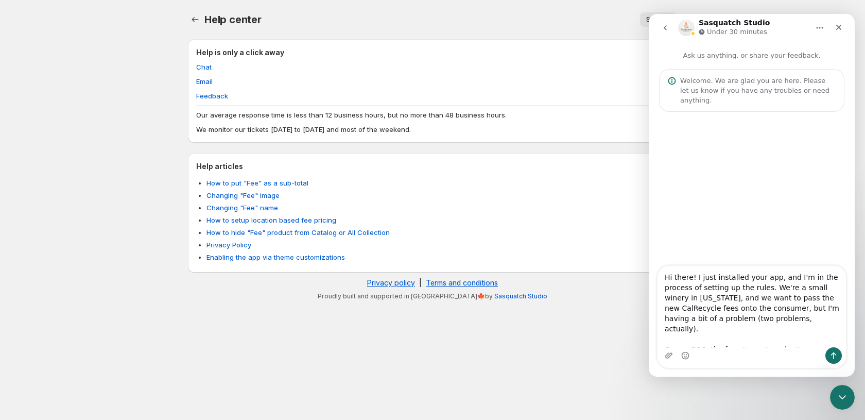
scroll to position [7, 0]
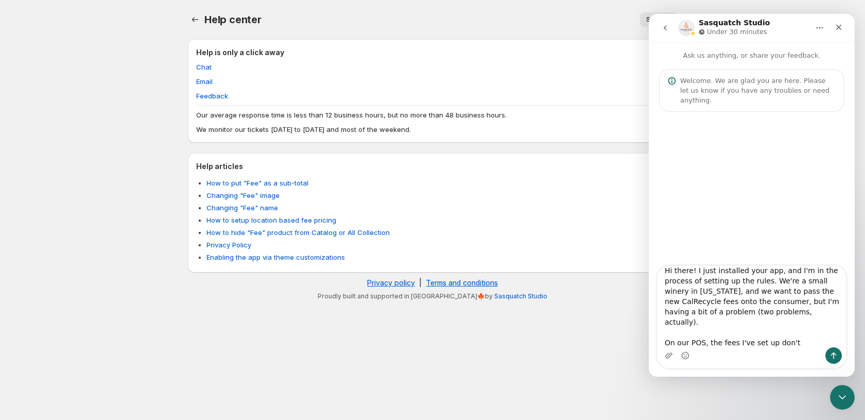
click at [684, 334] on textarea "Hi there! I just installed your app, and I'm in the process of setting up the r…" at bounding box center [752, 306] width 189 height 81
click at [768, 340] on textarea "Hi there! I just installed your app, and I'm in the process of setting up the r…" at bounding box center [752, 306] width 189 height 81
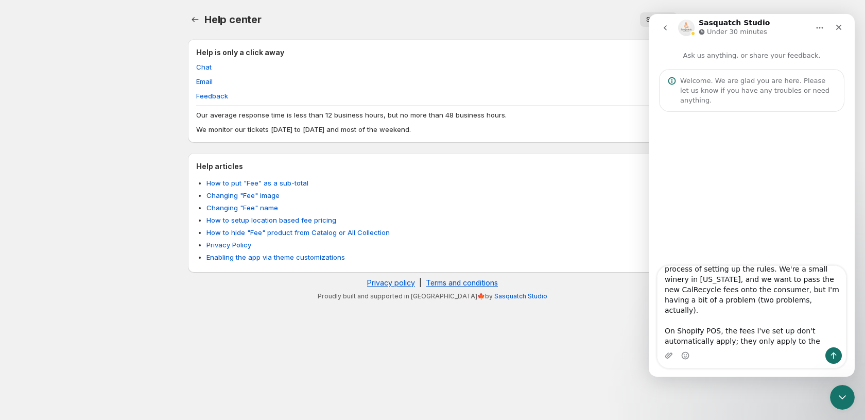
drag, startPoint x: 769, startPoint y: 340, endPoint x: 853, endPoint y: 344, distance: 84.0
click at [853, 344] on div "Hi there! I just installed your app, and I'm in the process of setting up the r…" at bounding box center [752, 316] width 206 height 103
click at [748, 342] on textarea "Hi there! I just installed your app, and I'm in the process of setting up the r…" at bounding box center [752, 306] width 189 height 81
type textarea "Hi there! I just installed your app, and I'm in the process of setting up the r…"
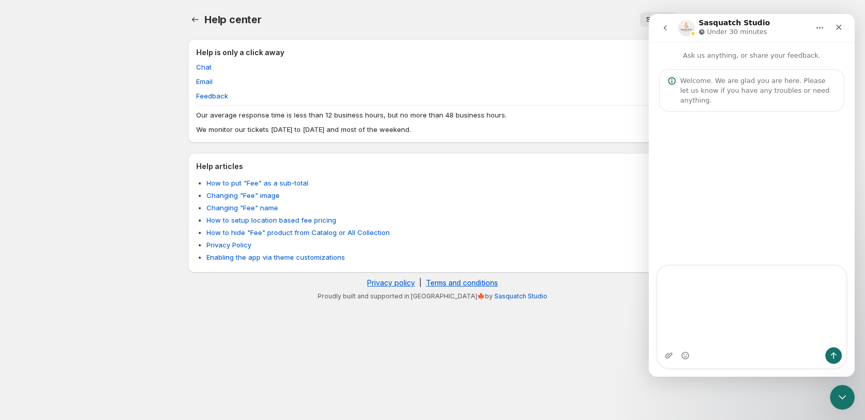
scroll to position [0, 0]
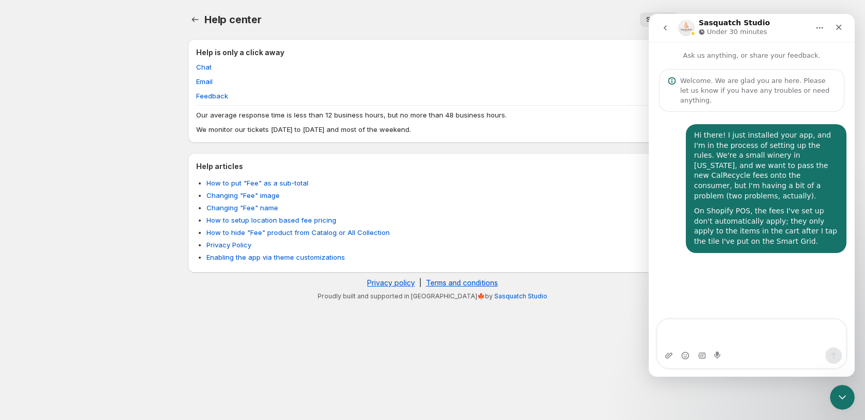
type textarea "A"
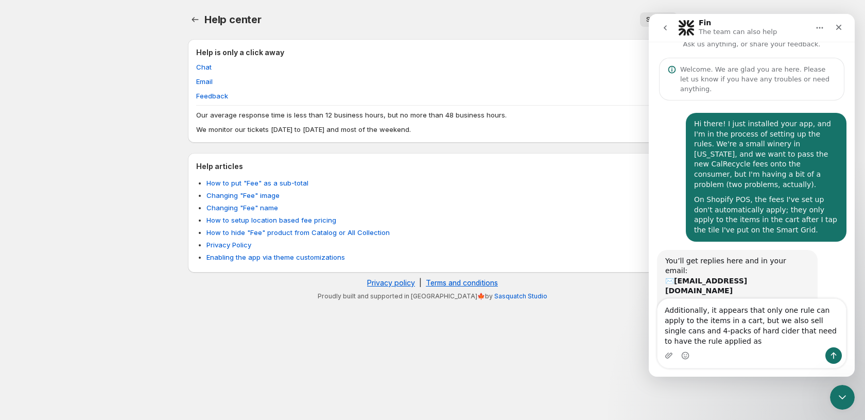
scroll to position [22, 0]
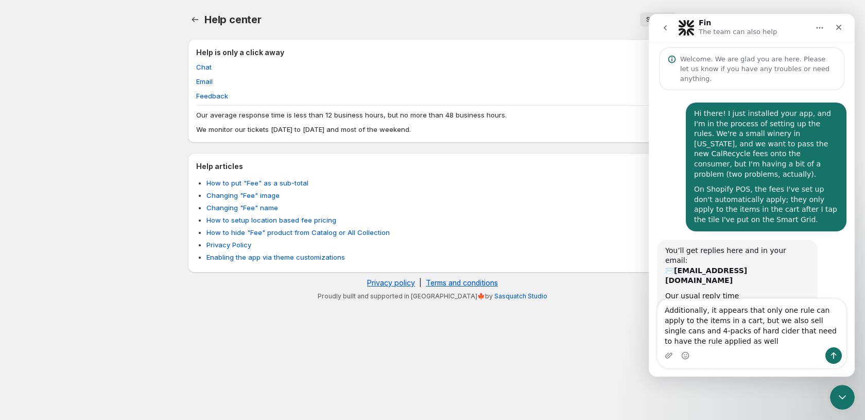
type textarea "Additionally, it appears that only one rule can apply to the items in a cart, b…"
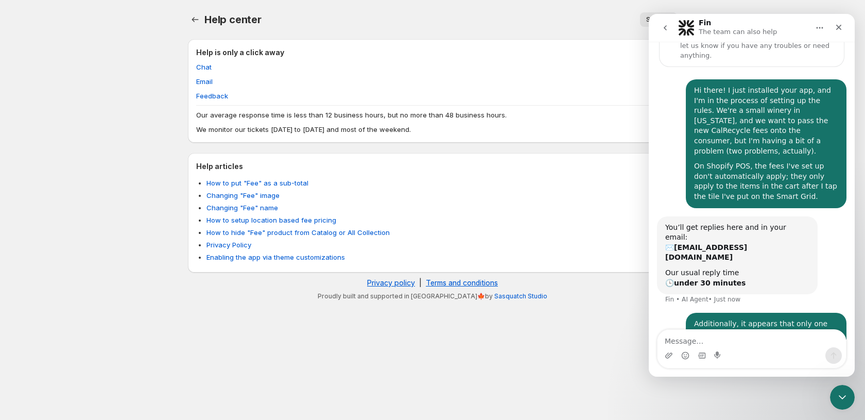
scroll to position [52, 0]
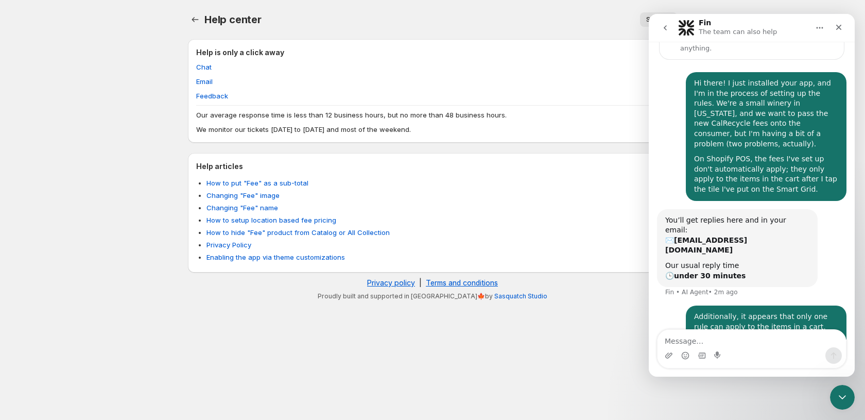
click at [663, 81] on div "Hi there! I just installed your app, and I'm in the process of setting up the r…" at bounding box center [752, 140] width 190 height 137
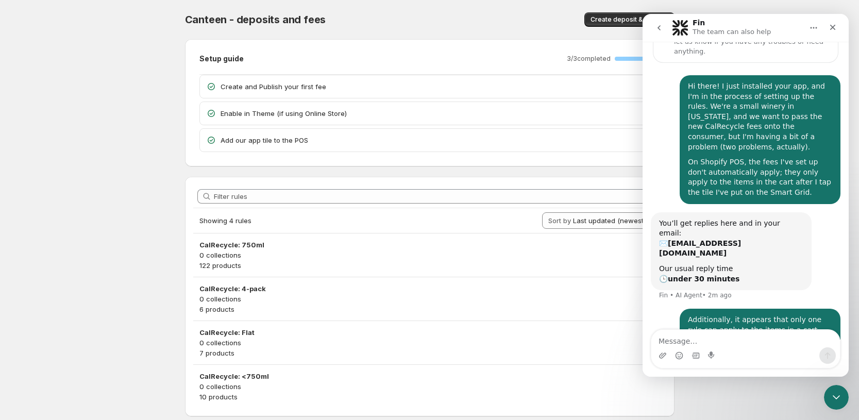
scroll to position [52, 0]
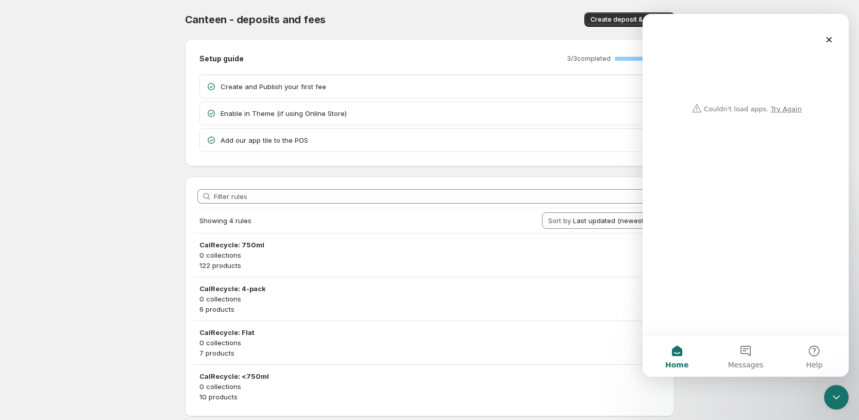
click at [785, 107] on div "Intercom messenger" at bounding box center [745, 66] width 185 height 104
click at [787, 109] on div "Intercom messenger" at bounding box center [745, 66] width 185 height 104
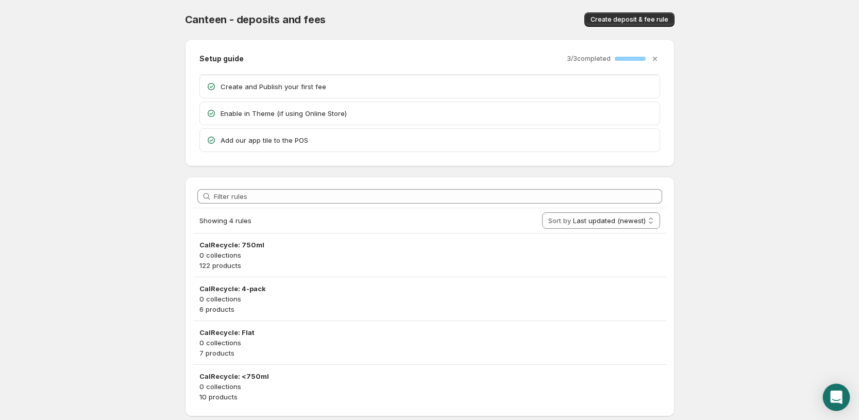
click at [834, 397] on icon "Open Intercom Messenger" at bounding box center [836, 396] width 12 height 13
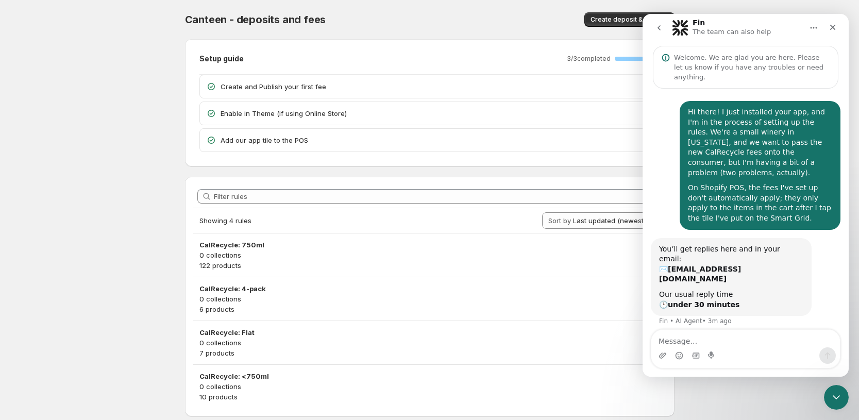
scroll to position [52, 0]
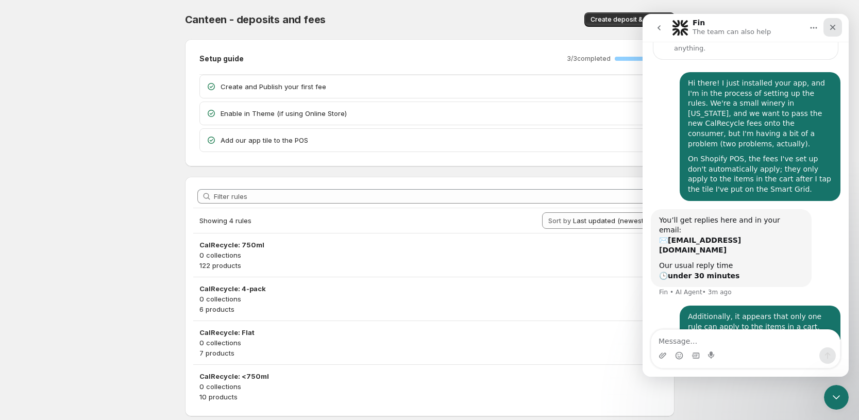
click at [832, 28] on icon "Close" at bounding box center [832, 27] width 8 height 8
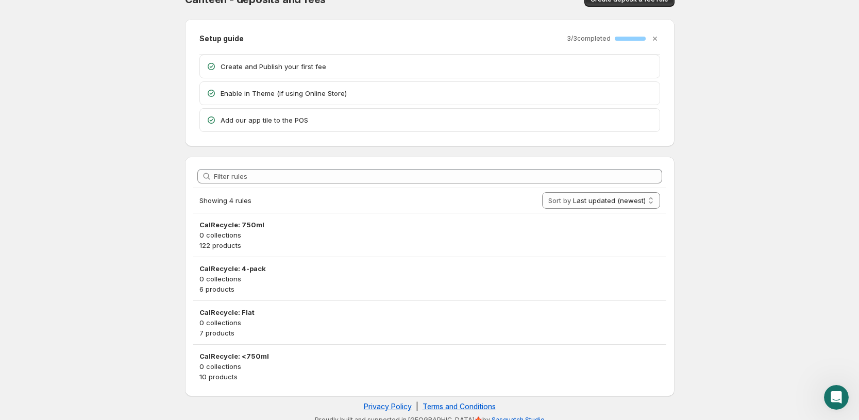
scroll to position [29, 0]
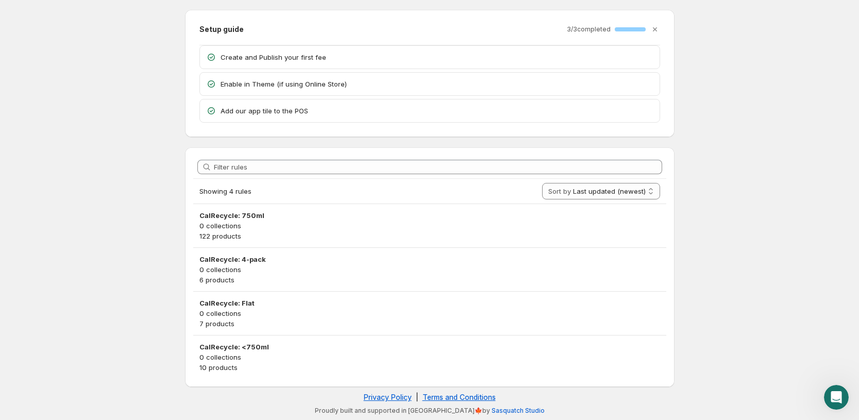
click at [268, 115] on p "Add our app tile to the POS" at bounding box center [436, 111] width 433 height 10
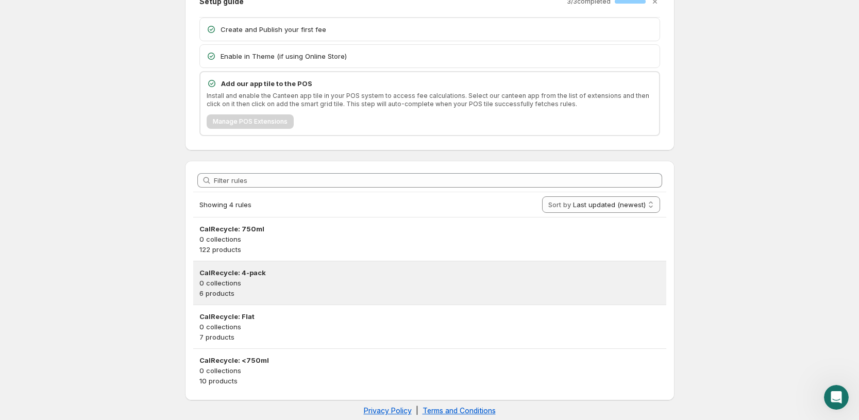
scroll to position [71, 0]
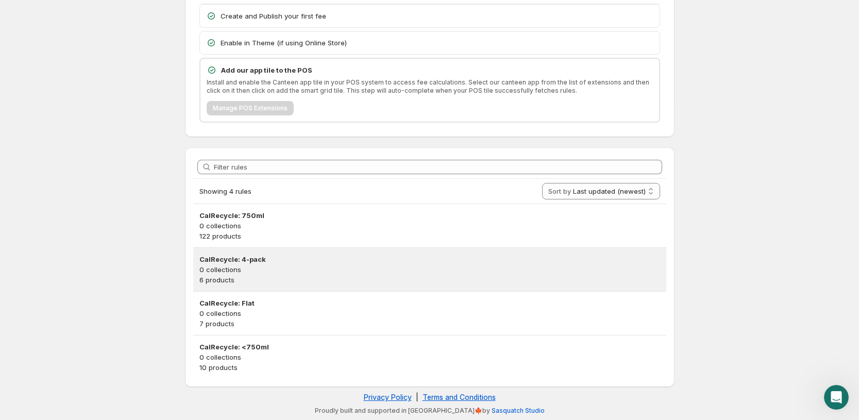
click at [320, 263] on h3 "CalRecycle: 4-pack" at bounding box center [429, 259] width 460 height 10
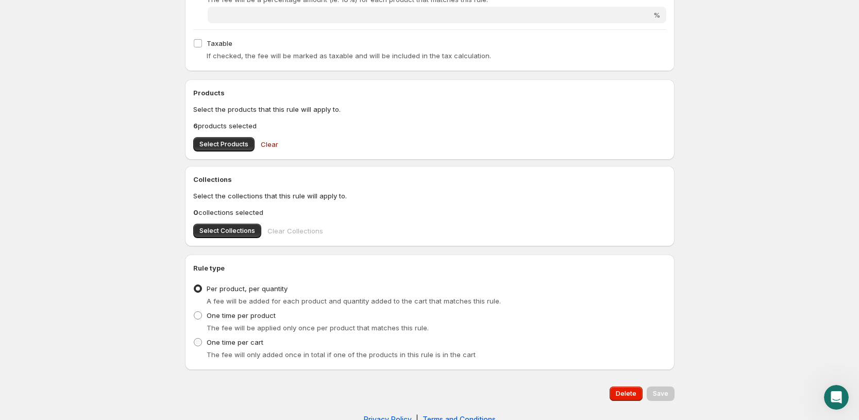
scroll to position [298, 0]
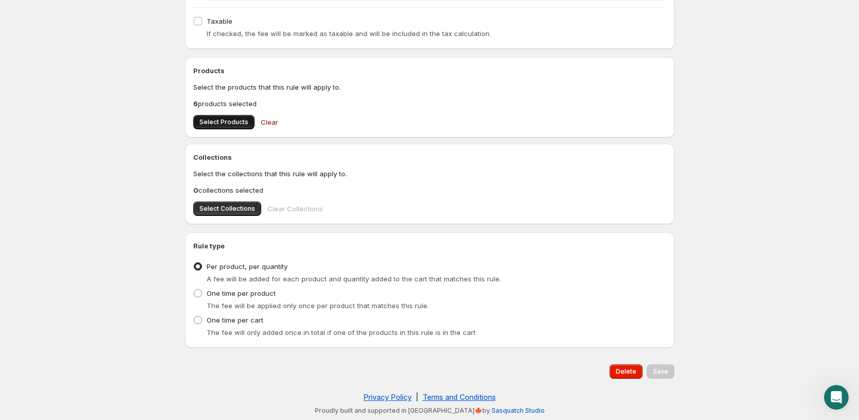
click at [219, 121] on span "Select Products" at bounding box center [223, 122] width 49 height 8
click at [210, 118] on span "Select Products" at bounding box center [223, 122] width 49 height 8
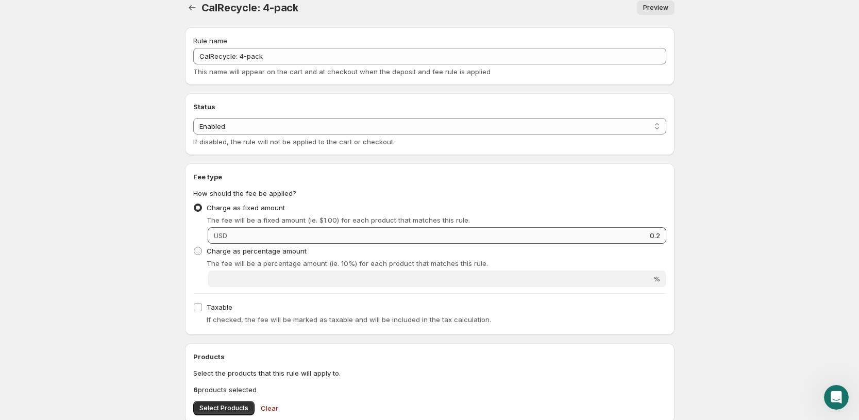
scroll to position [0, 0]
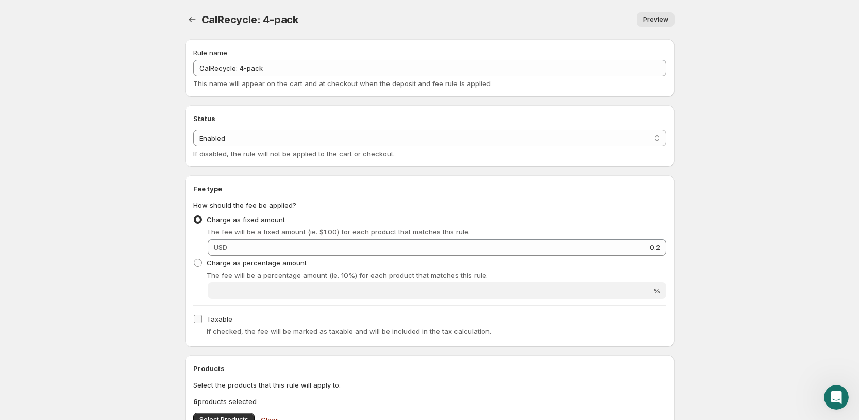
click at [199, 319] on input "Taxable" at bounding box center [198, 319] width 8 height 8
checkbox input "true"
